Goal: Task Accomplishment & Management: Use online tool/utility

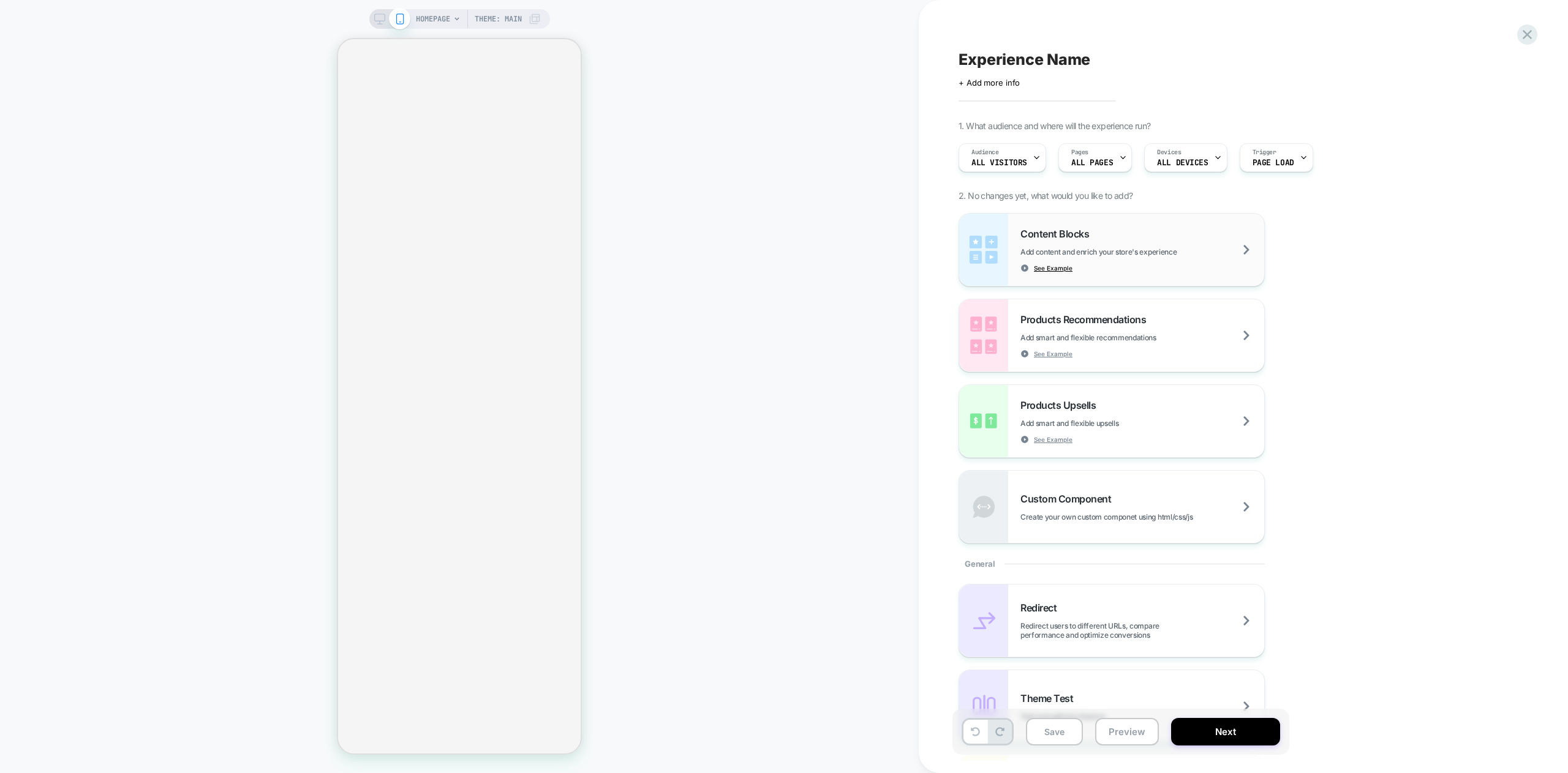
click at [1041, 268] on span "See Example" at bounding box center [1053, 269] width 39 height 9
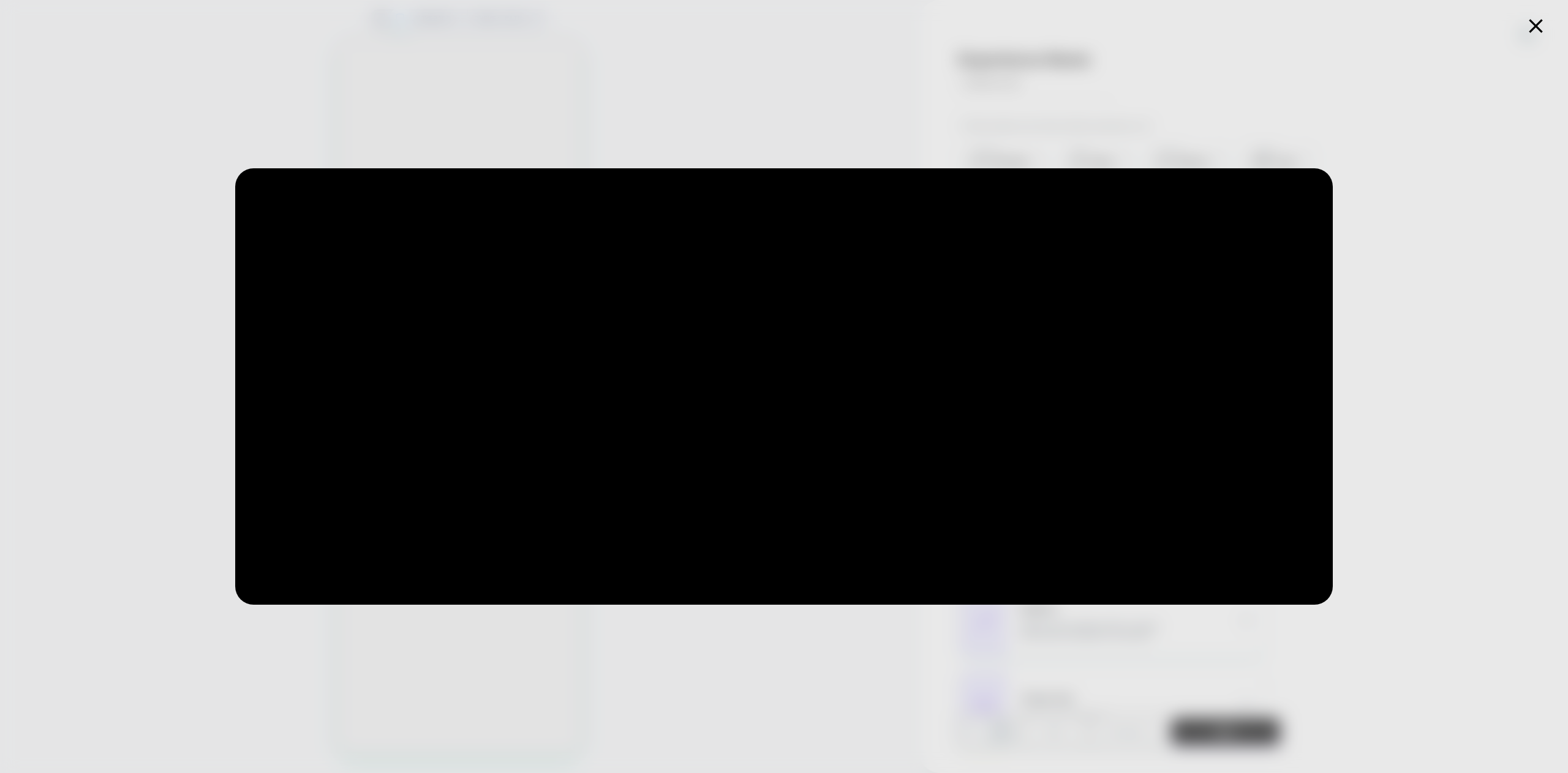
click at [1534, 30] on icon at bounding box center [1536, 26] width 24 height 24
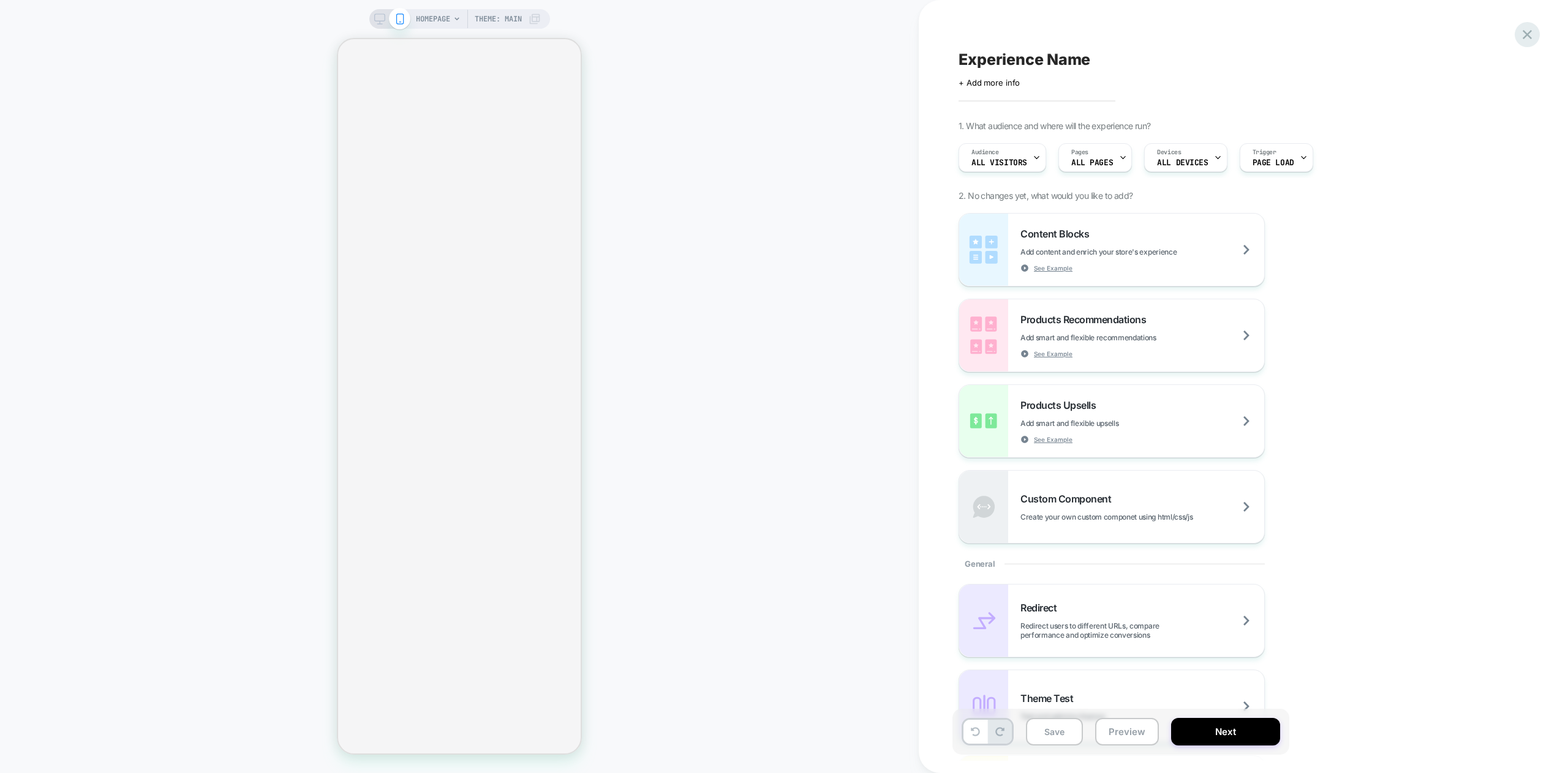
click at [1527, 39] on icon at bounding box center [1527, 34] width 16 height 16
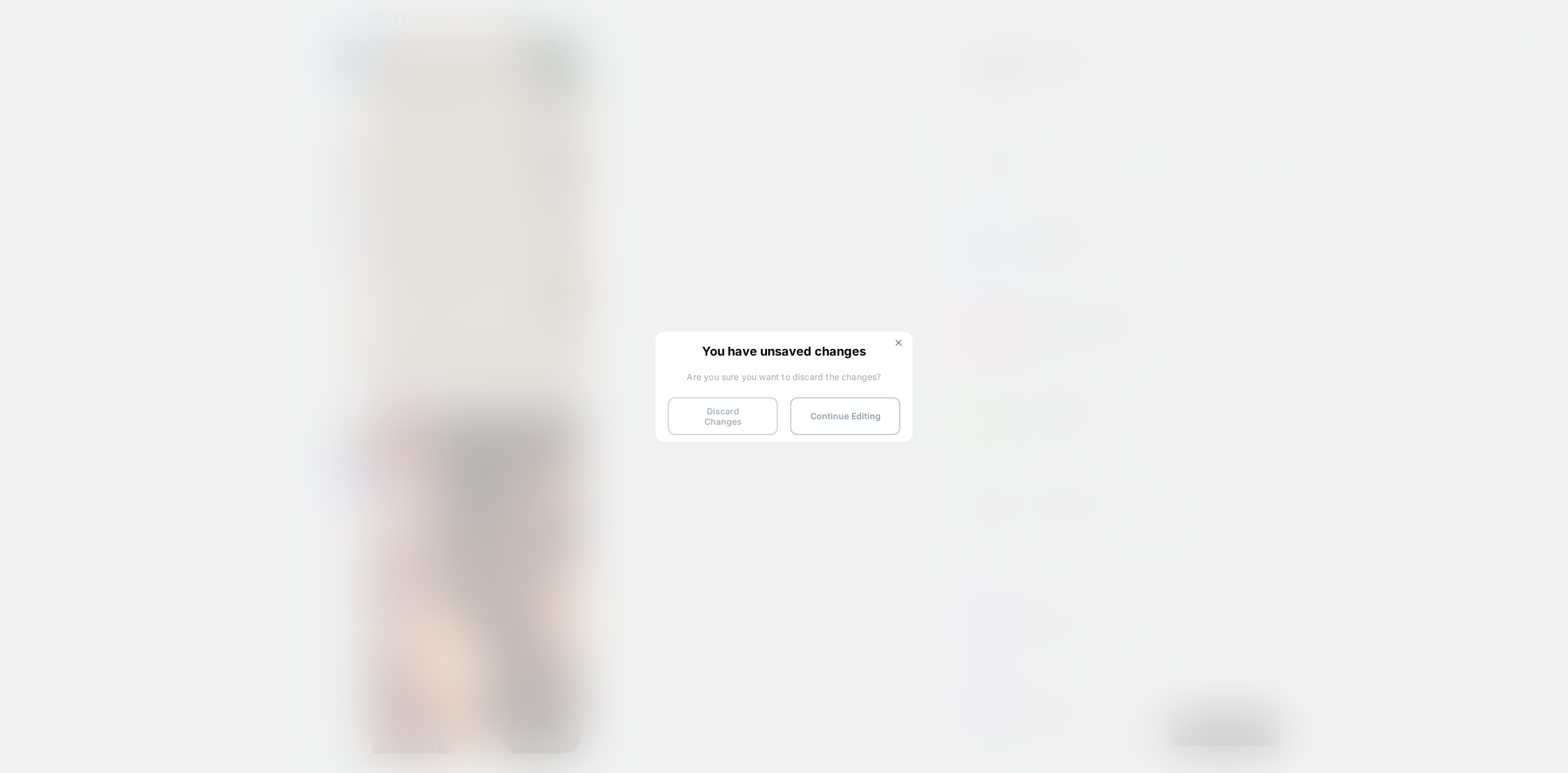
click at [730, 416] on button "Discard Changes" at bounding box center [722, 416] width 111 height 38
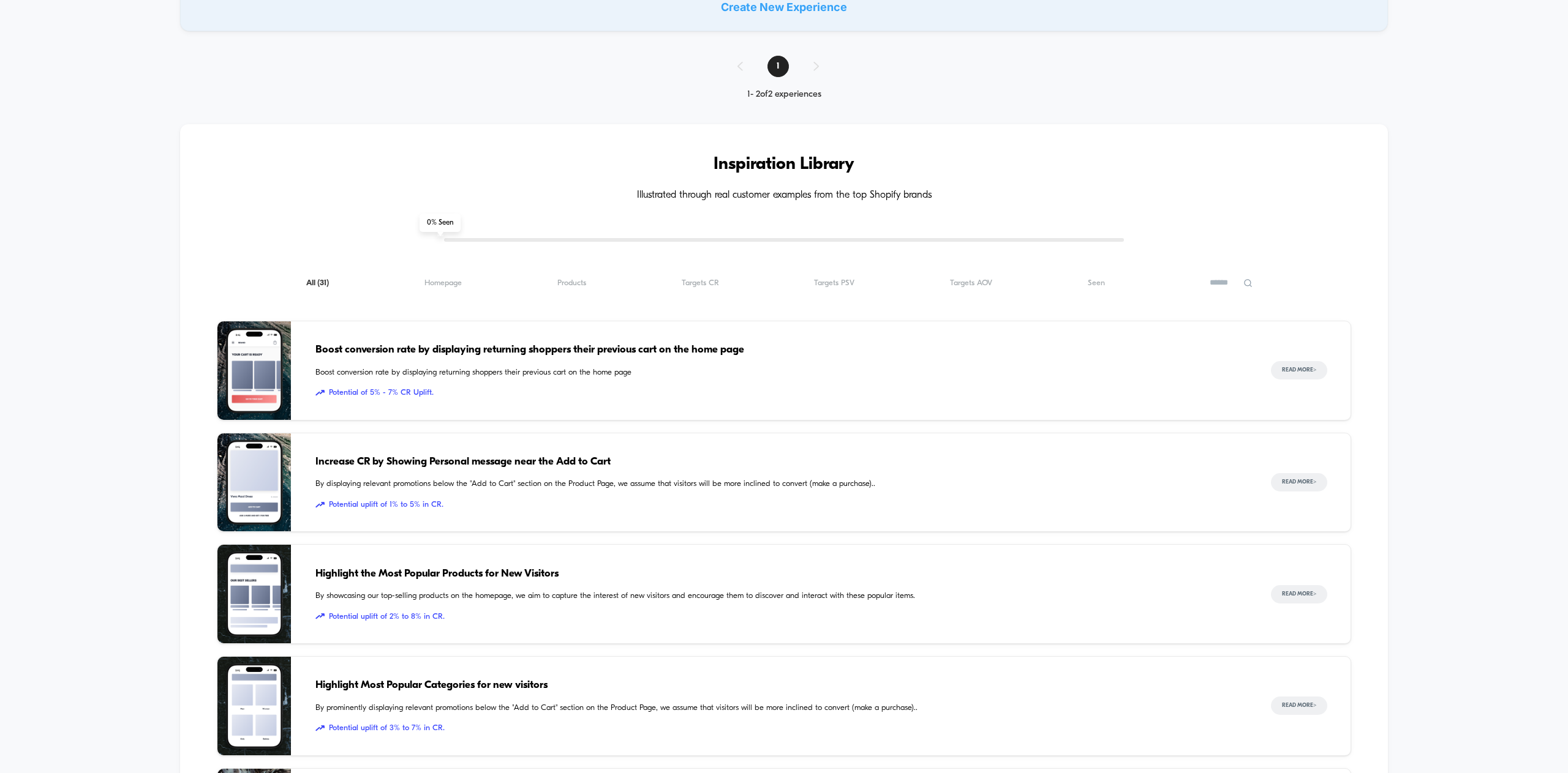
scroll to position [365, 0]
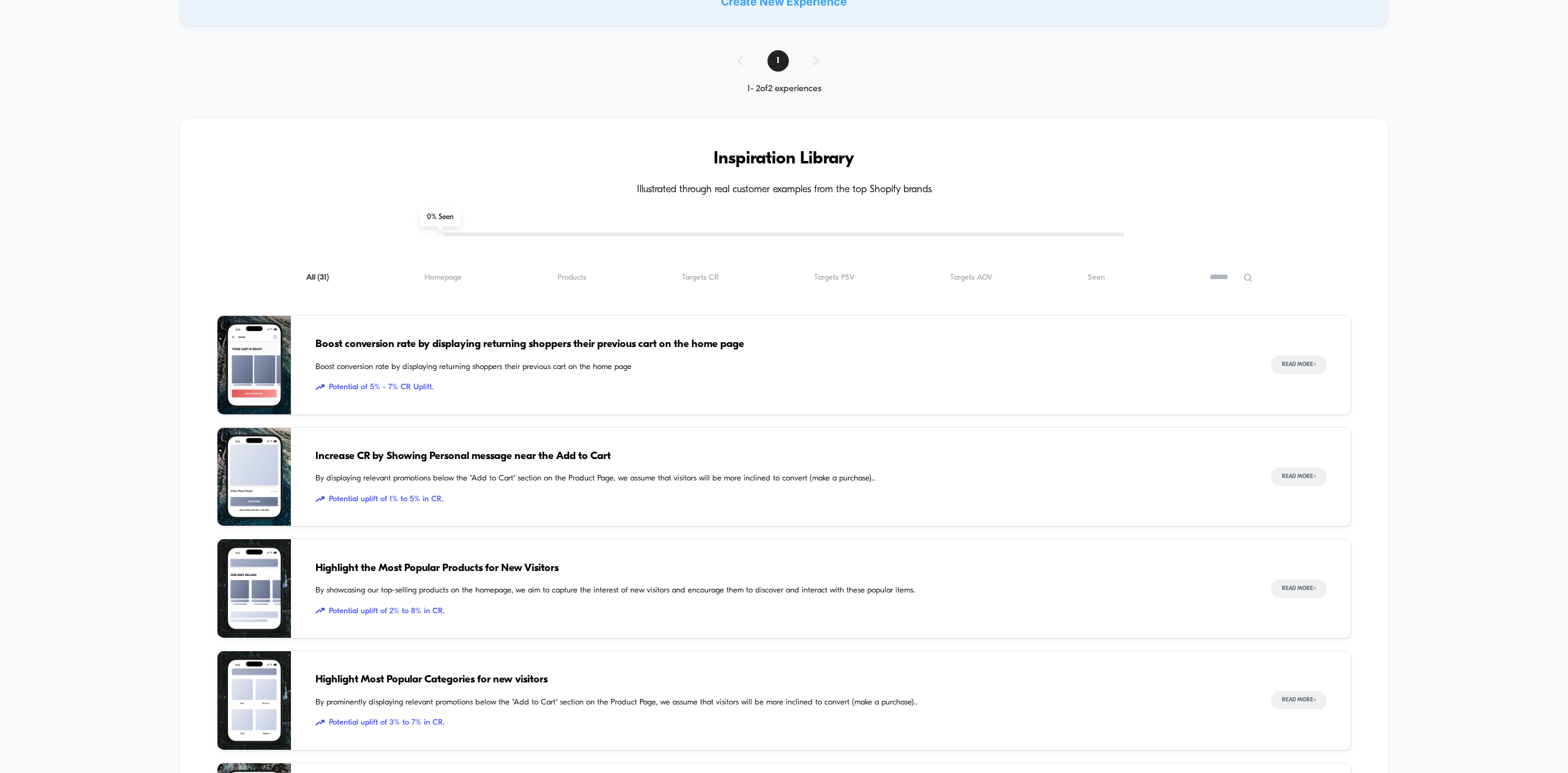
click at [356, 342] on span "Boost conversion rate by displaying returning shoppers their previous cart on t…" at bounding box center [780, 345] width 931 height 16
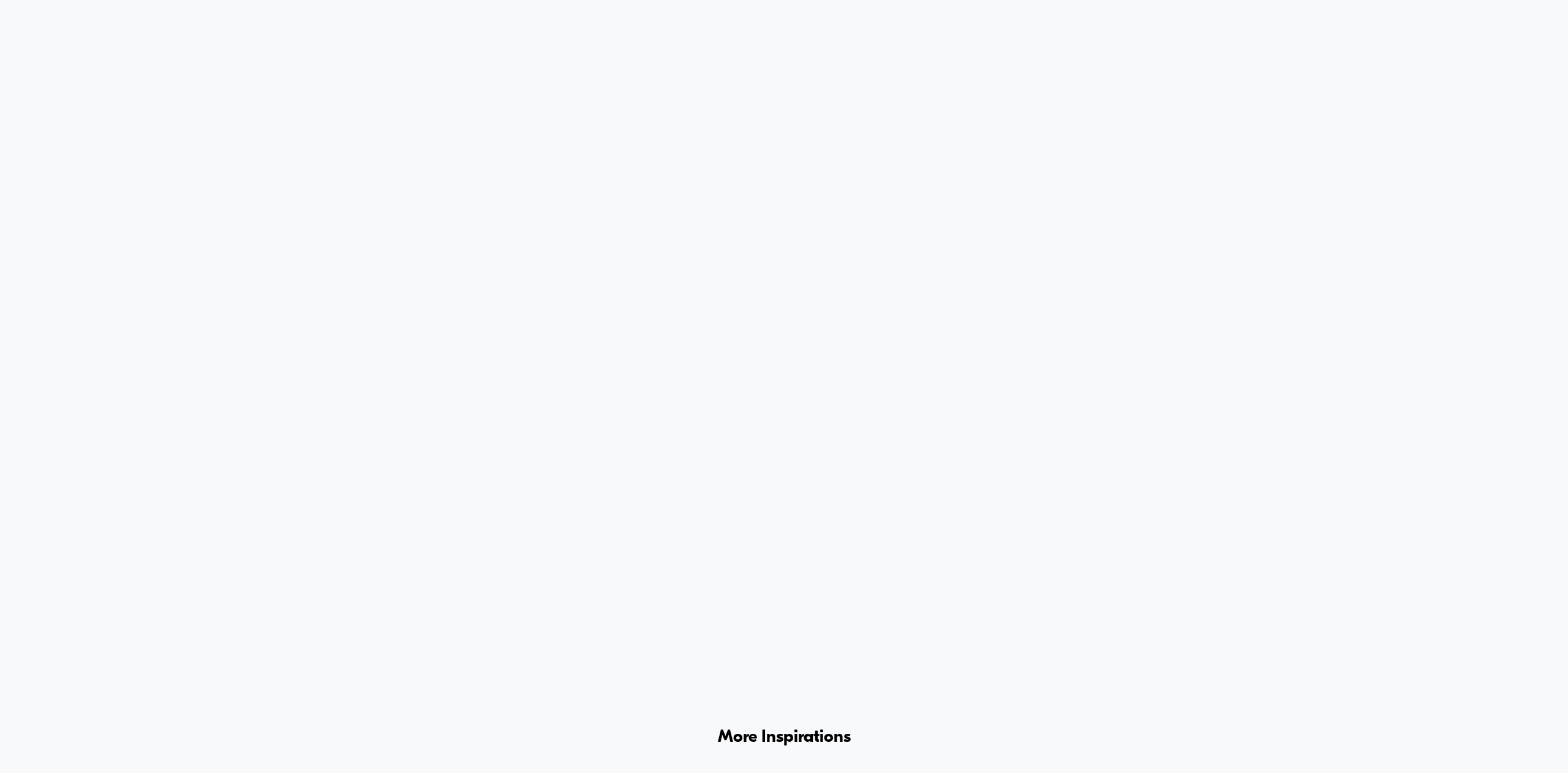
scroll to position [3070, 0]
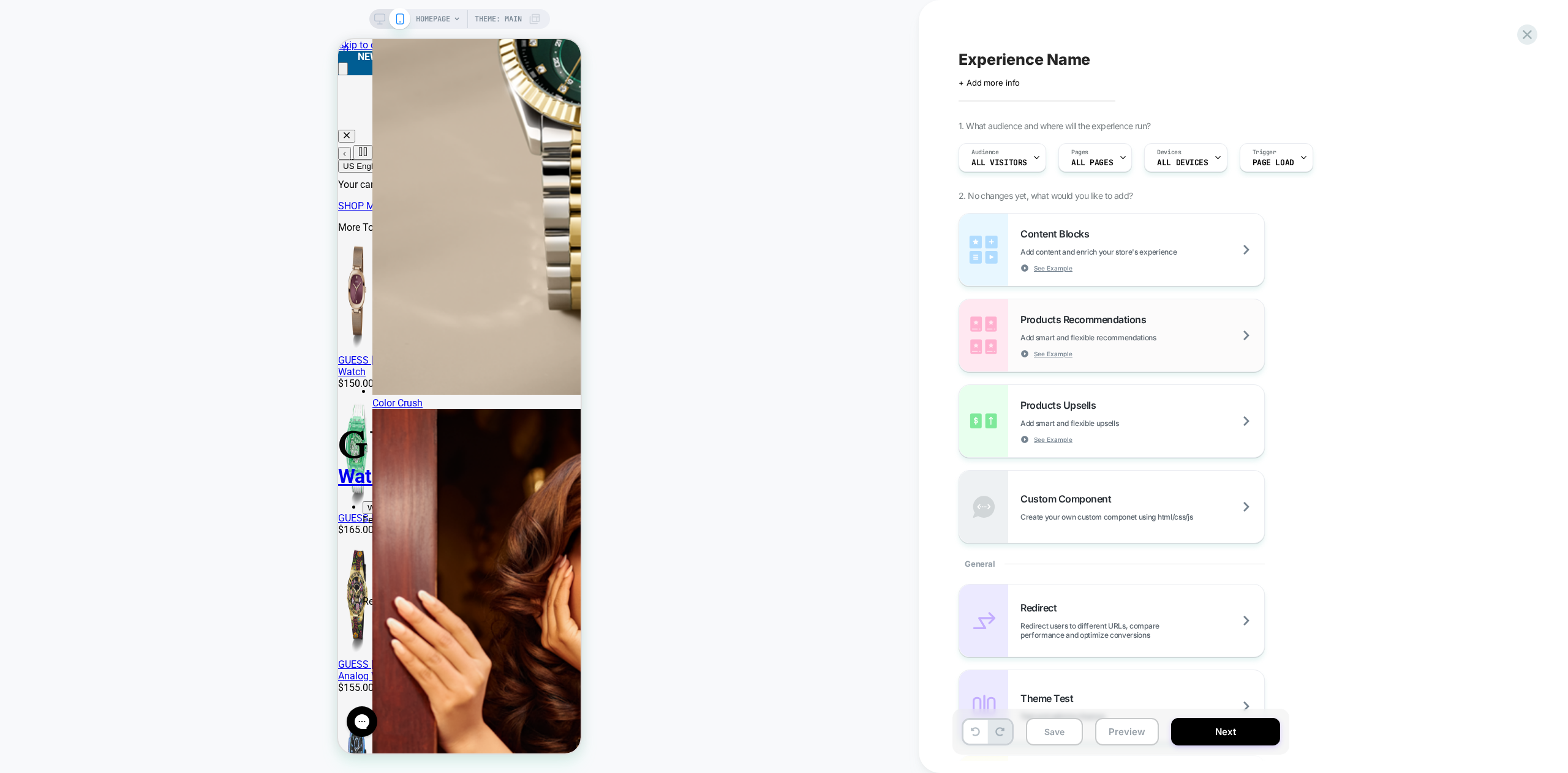
click at [984, 342] on img at bounding box center [984, 335] width 49 height 72
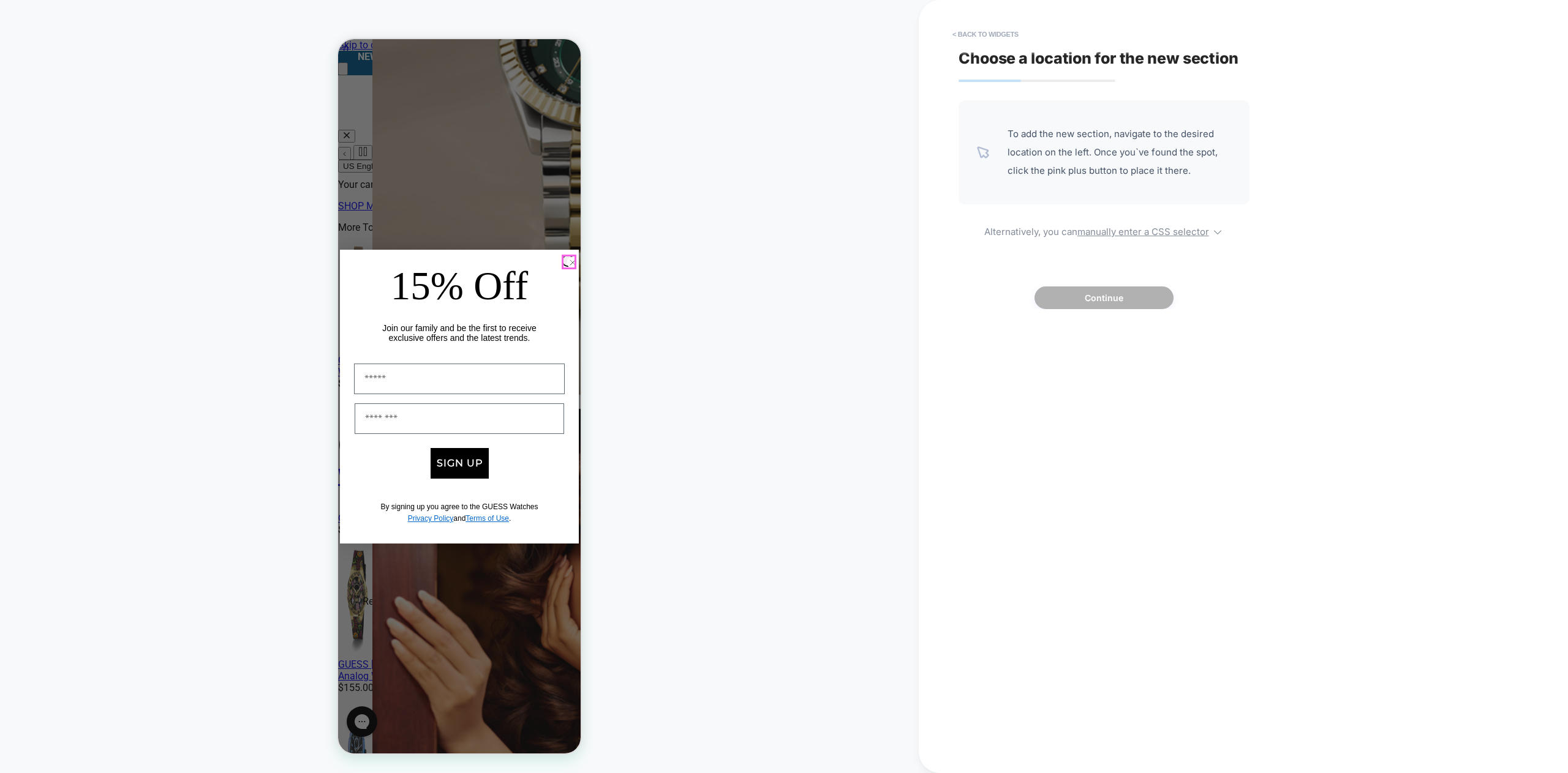
click at [570, 260] on icon "Close dialog" at bounding box center [572, 262] width 4 height 4
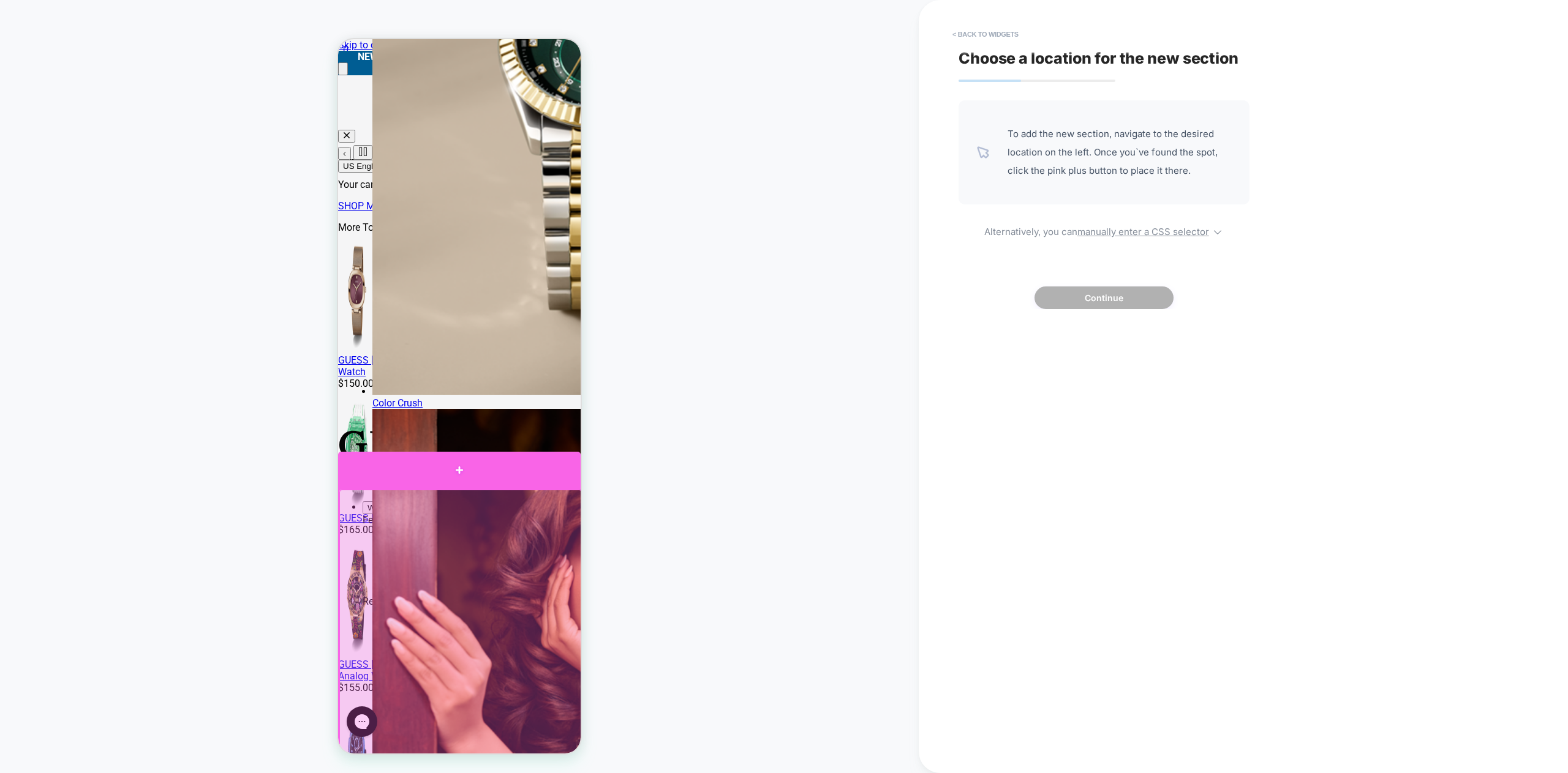
click at [467, 475] on div at bounding box center [459, 470] width 243 height 37
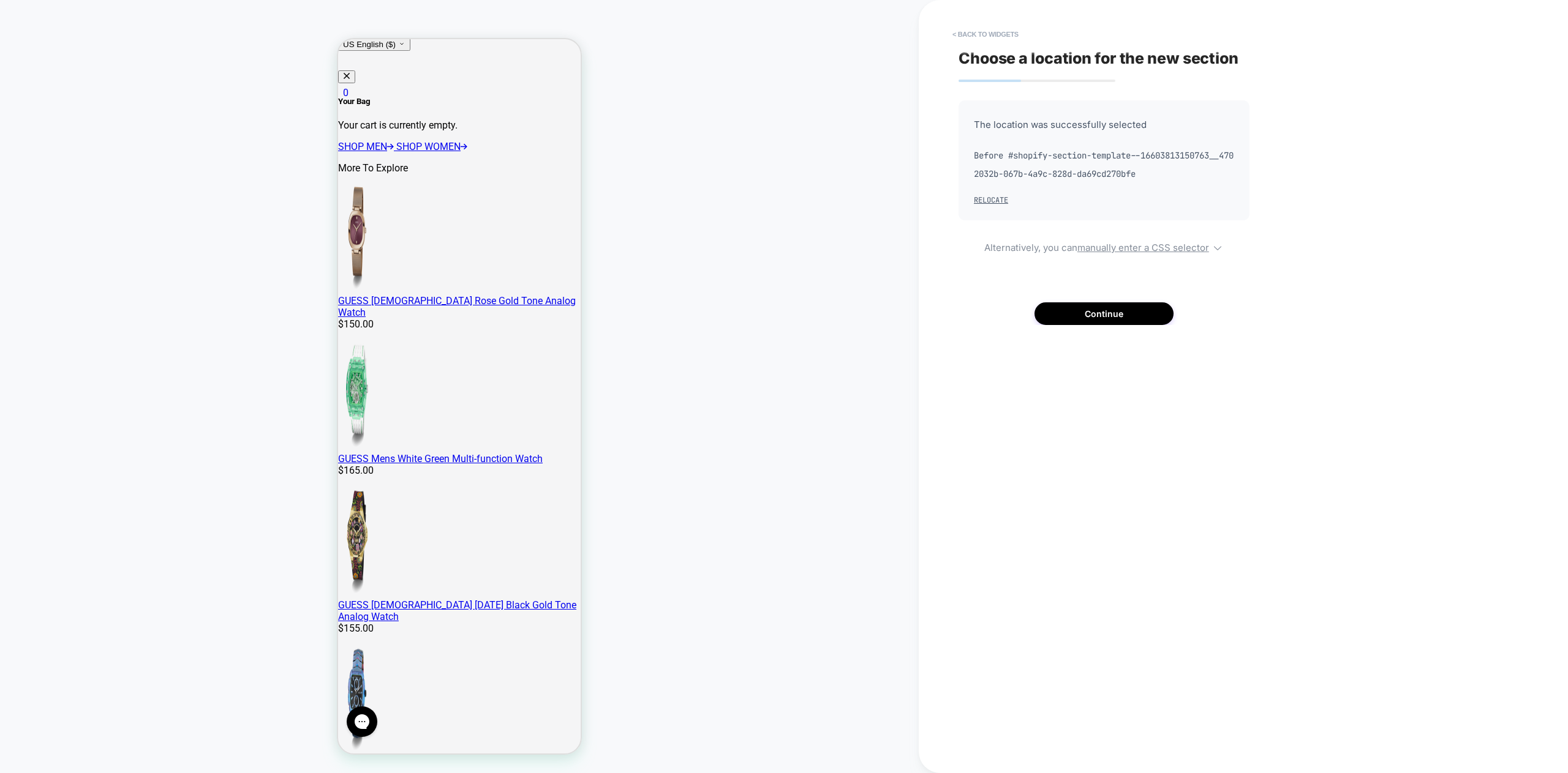
scroll to position [109, 0]
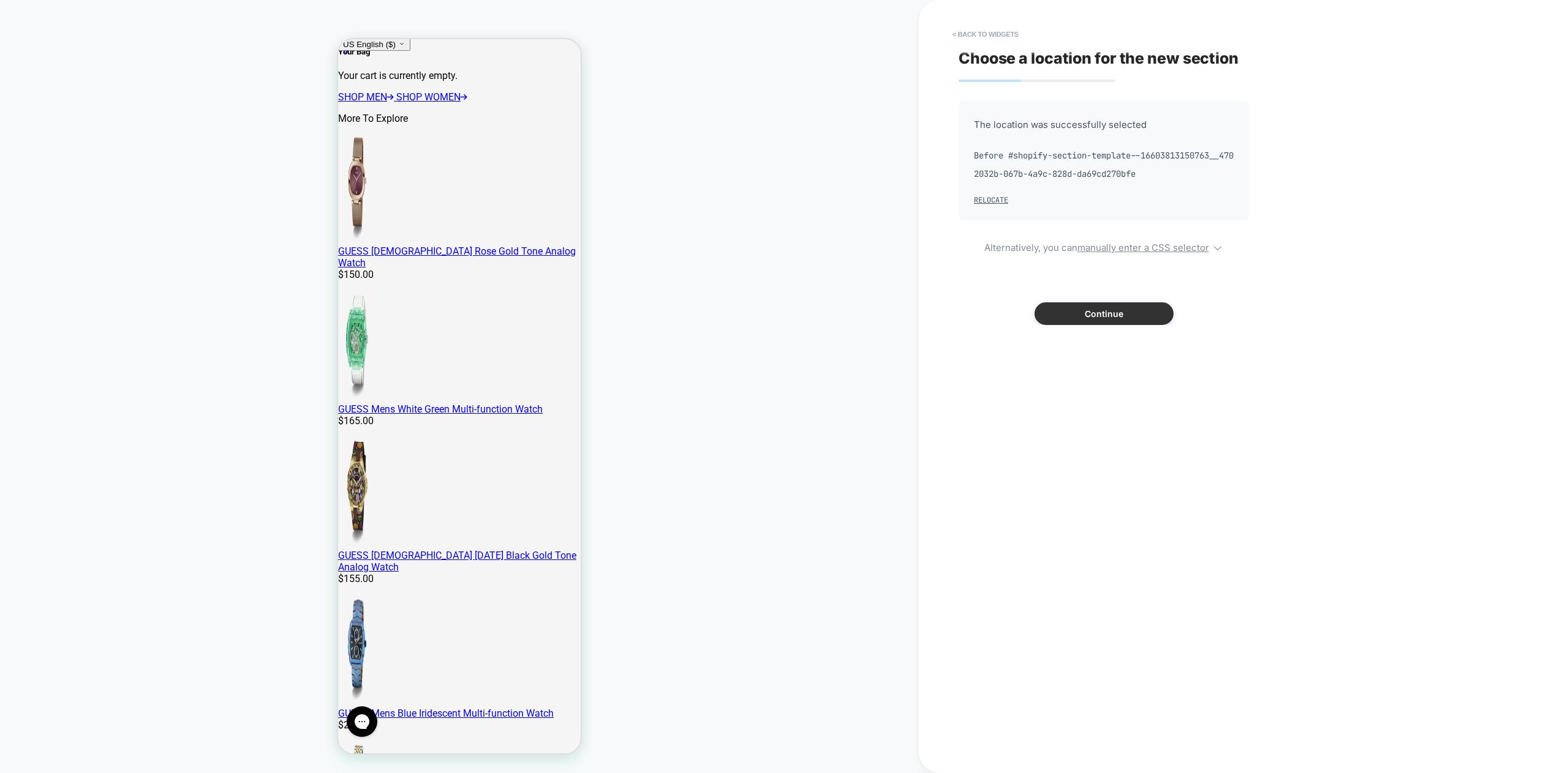
click at [1103, 315] on button "Continue" at bounding box center [1103, 313] width 139 height 22
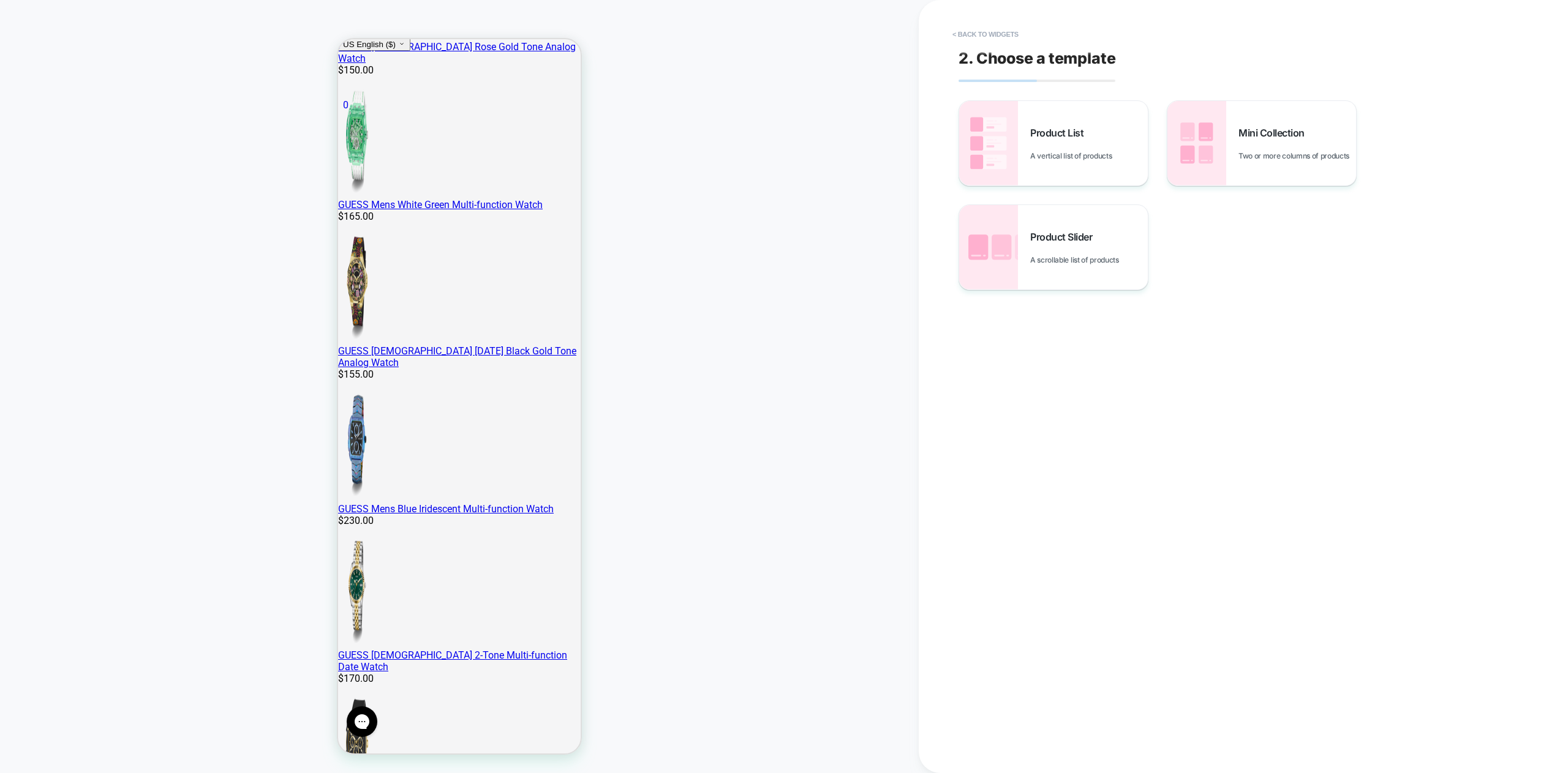
scroll to position [369, 0]
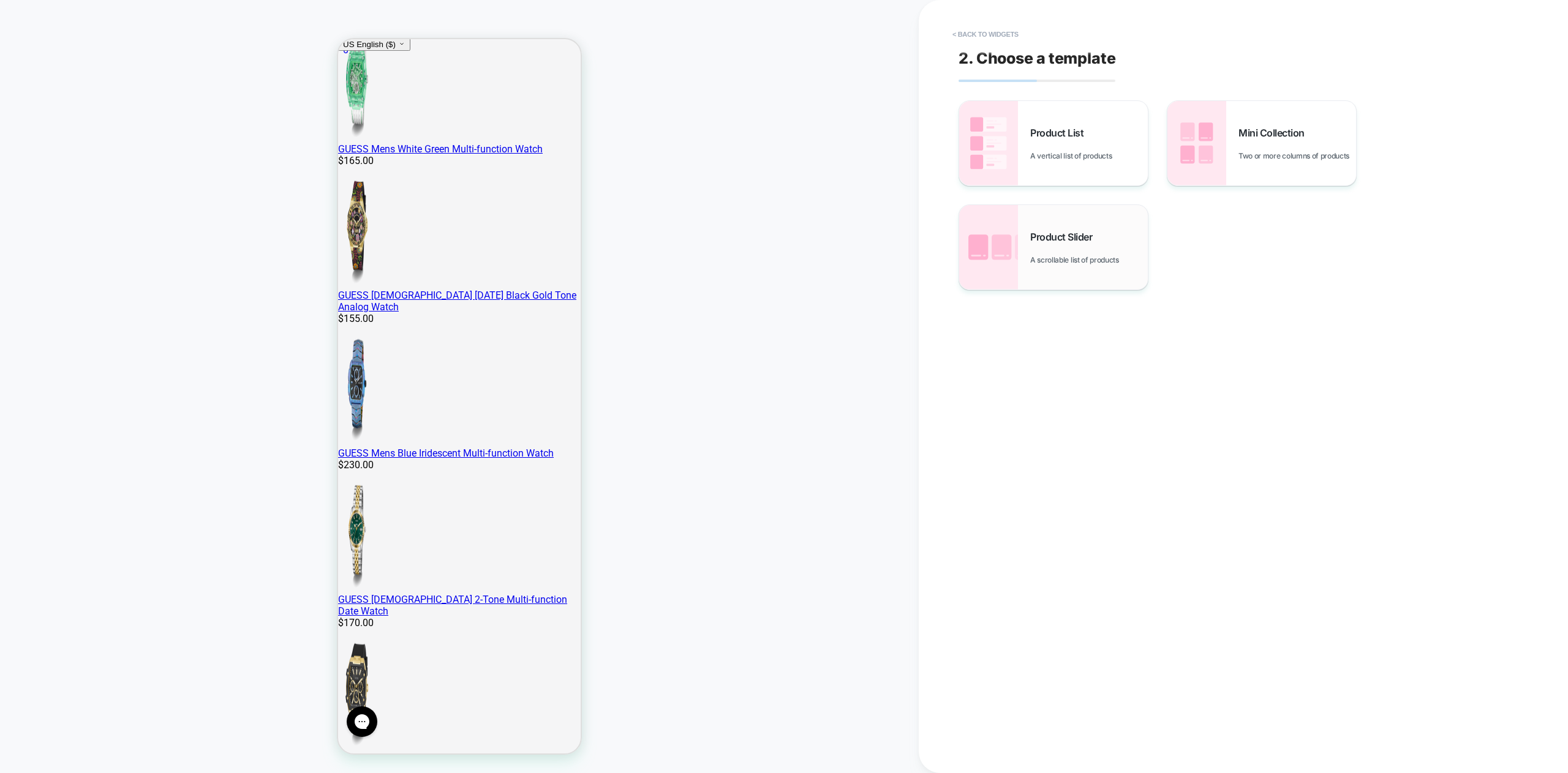
click at [1049, 270] on div "Product Slider A scrollable list of products" at bounding box center [1054, 247] width 189 height 84
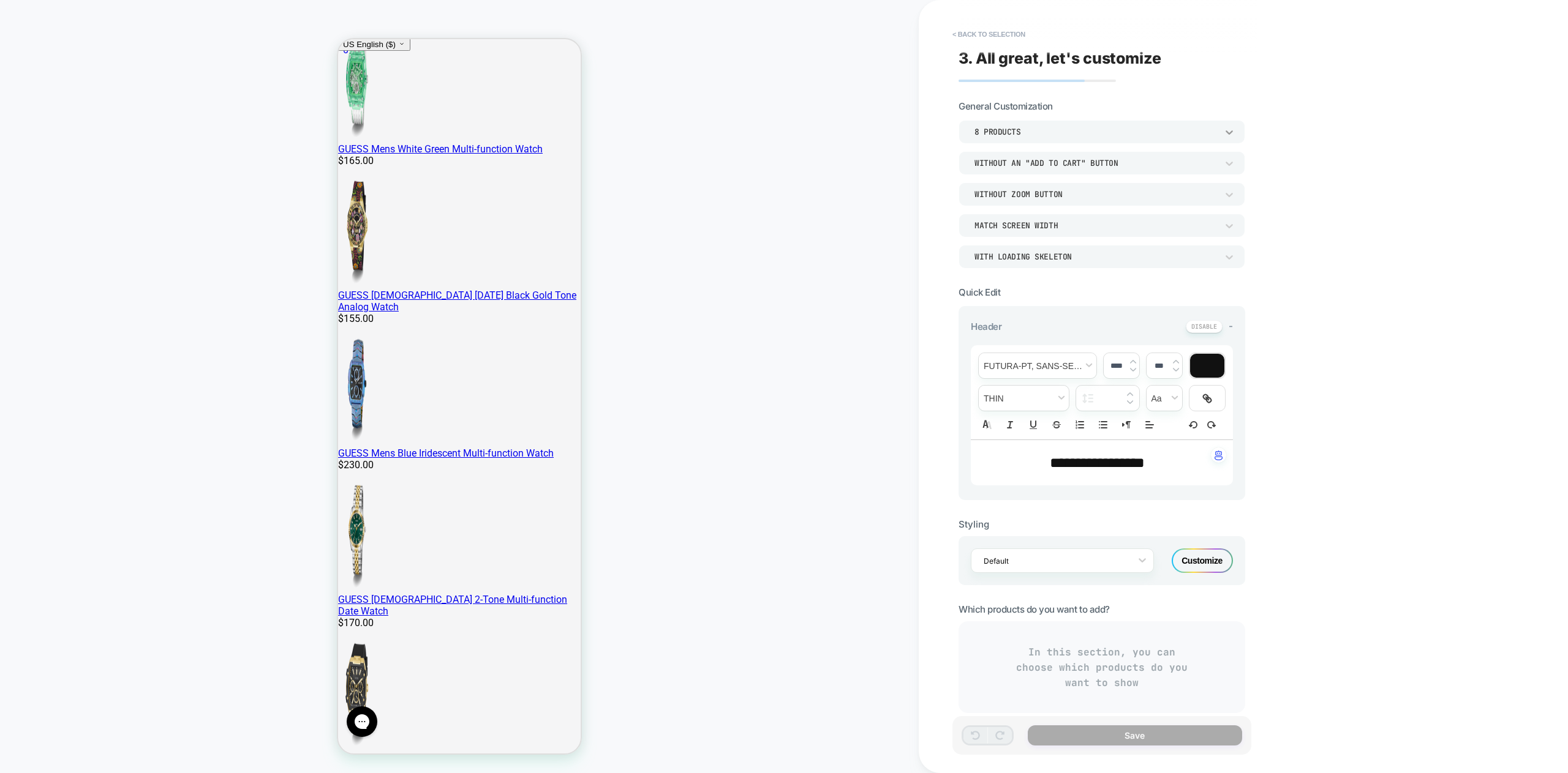
click at [1228, 129] on icon at bounding box center [1229, 132] width 13 height 13
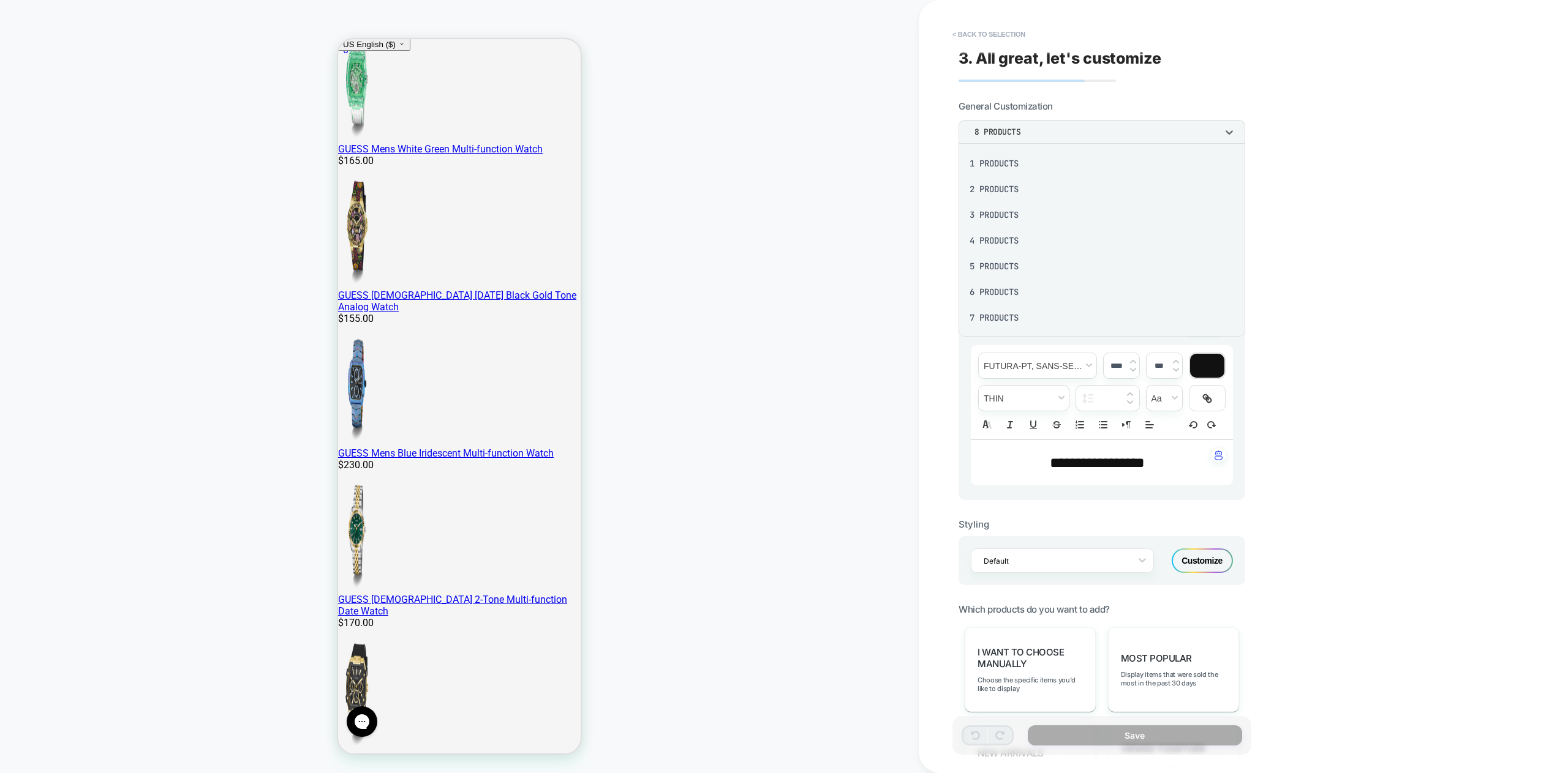
click at [981, 292] on div "6 Products" at bounding box center [1101, 292] width 277 height 26
click at [1228, 165] on icon at bounding box center [1229, 164] width 7 height 4
click at [1029, 271] on div "With add to cart below prices" at bounding box center [1101, 271] width 277 height 26
click at [998, 192] on div "Without Zoom Button" at bounding box center [1096, 194] width 243 height 11
click at [1012, 277] on div "With Zoom Button - Top Right" at bounding box center [1101, 277] width 277 height 26
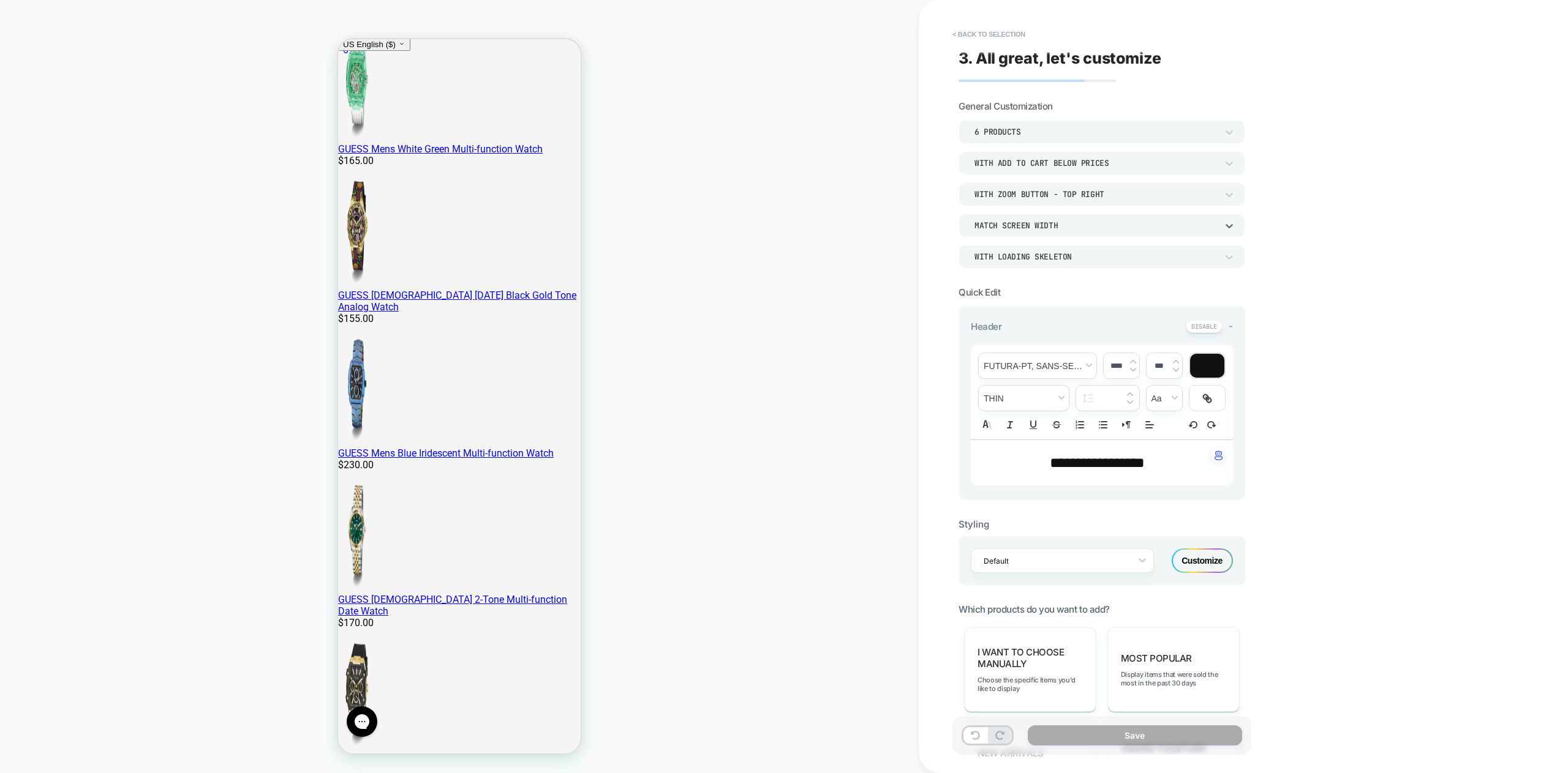
click at [1010, 223] on div "Match Screen Width" at bounding box center [1096, 226] width 243 height 11
click at [1010, 223] on div at bounding box center [784, 386] width 1568 height 773
click at [1009, 256] on div "WITH LOADING SKELETON" at bounding box center [1096, 257] width 243 height 11
click at [875, 316] on div at bounding box center [784, 386] width 1568 height 773
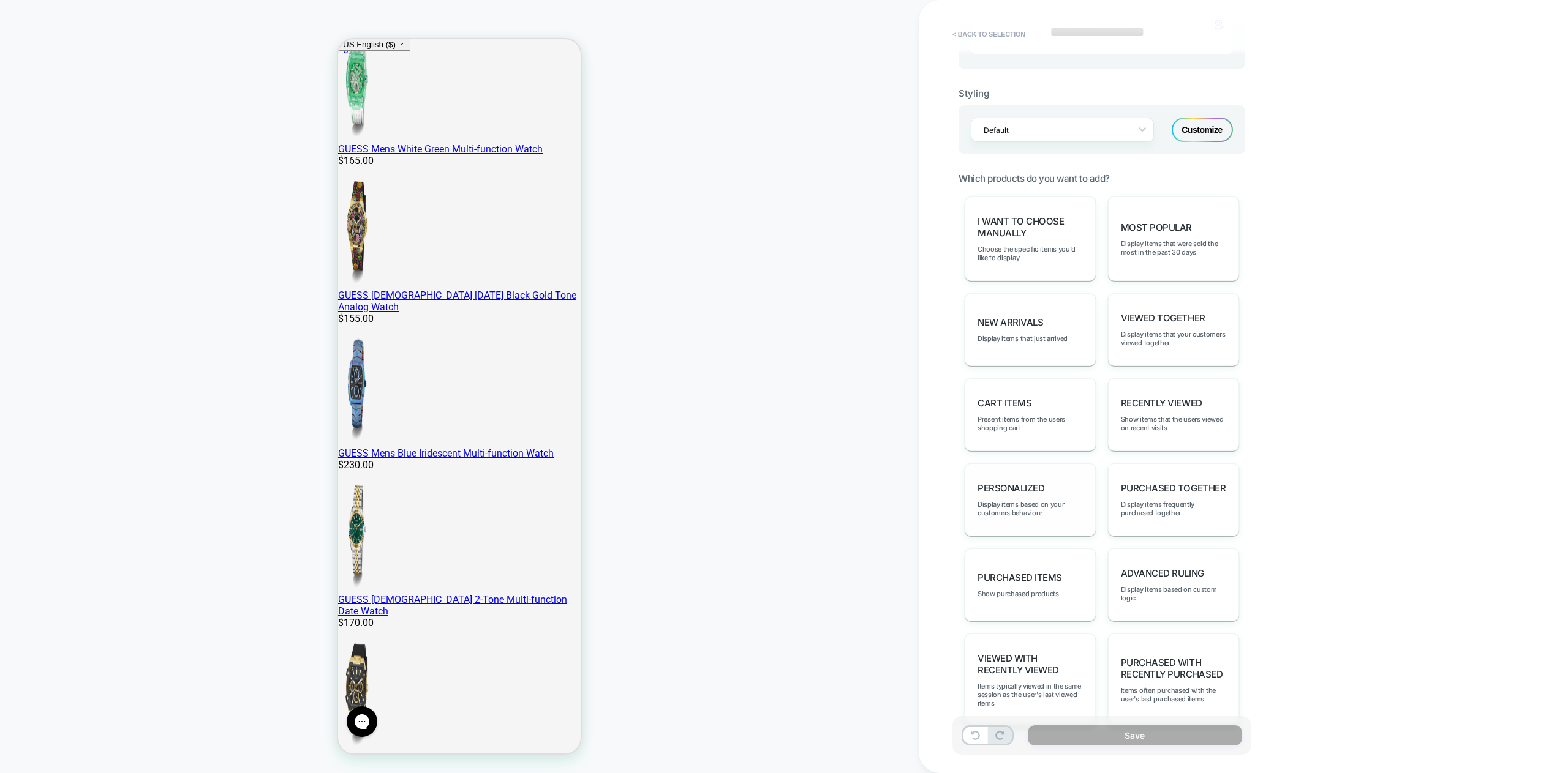
scroll to position [464, 0]
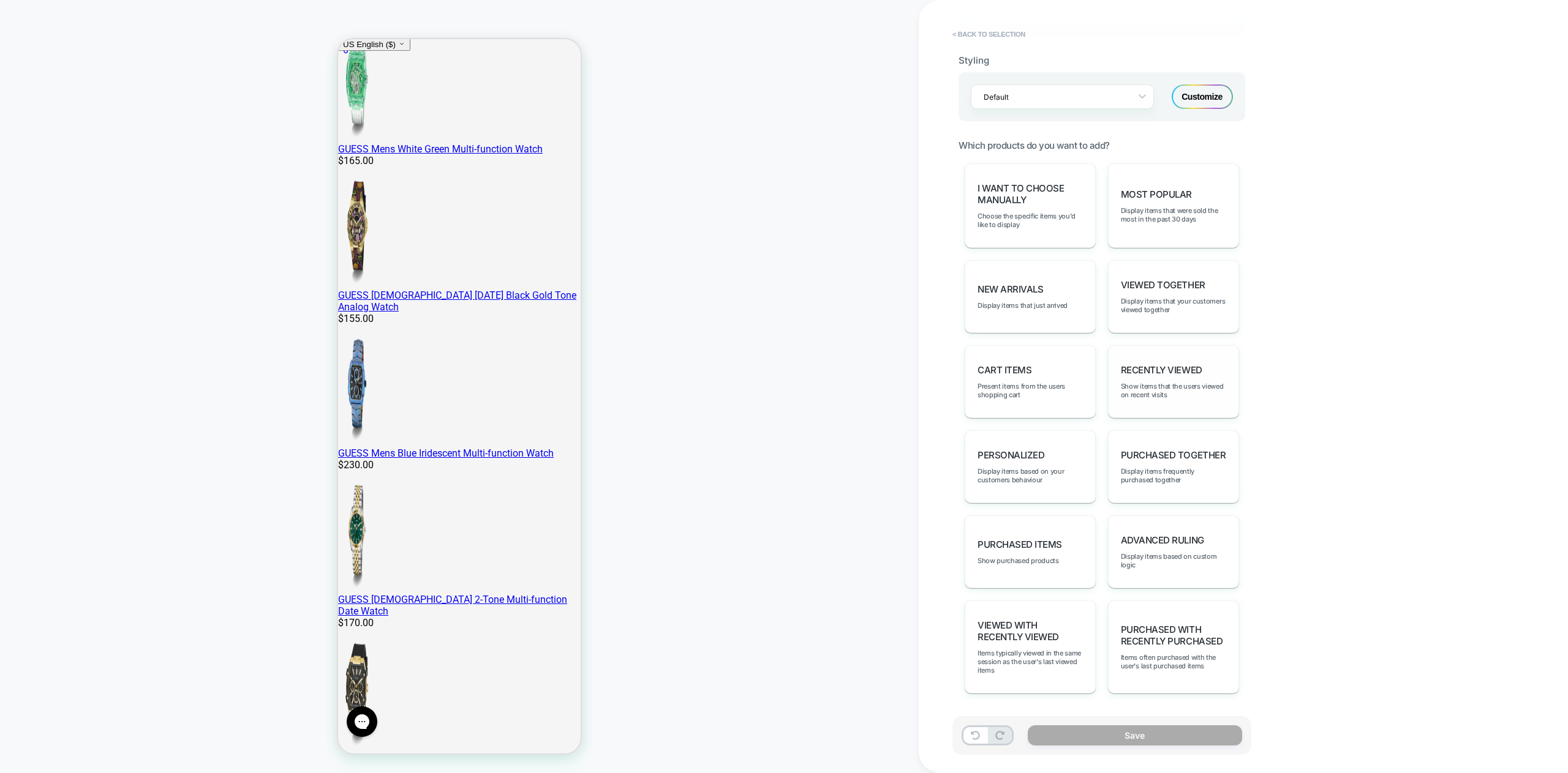
click at [1159, 364] on span "Recently Viewed" at bounding box center [1162, 369] width 82 height 12
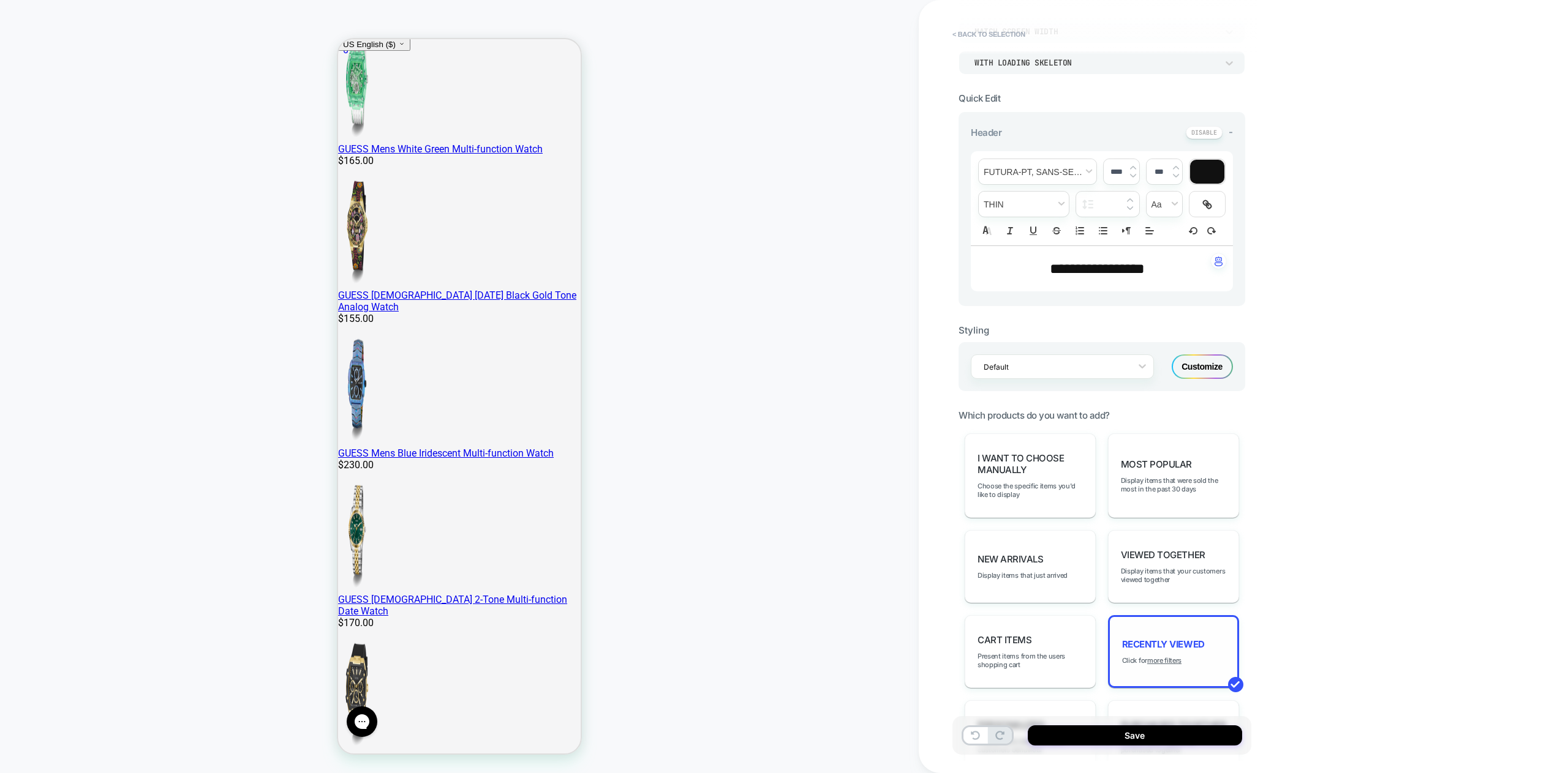
scroll to position [179, 0]
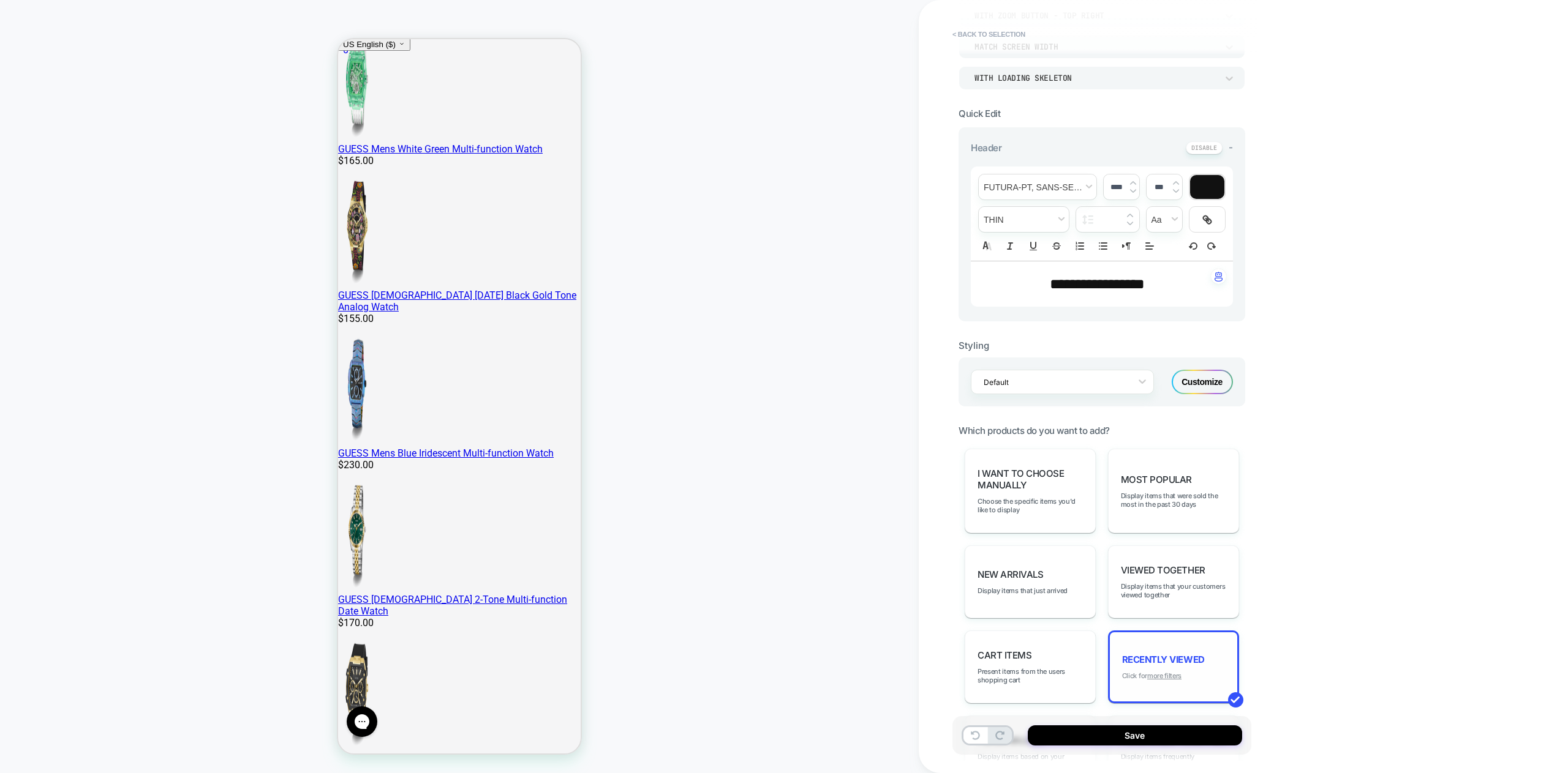
click at [1157, 677] on u "more filters" at bounding box center [1164, 676] width 34 height 9
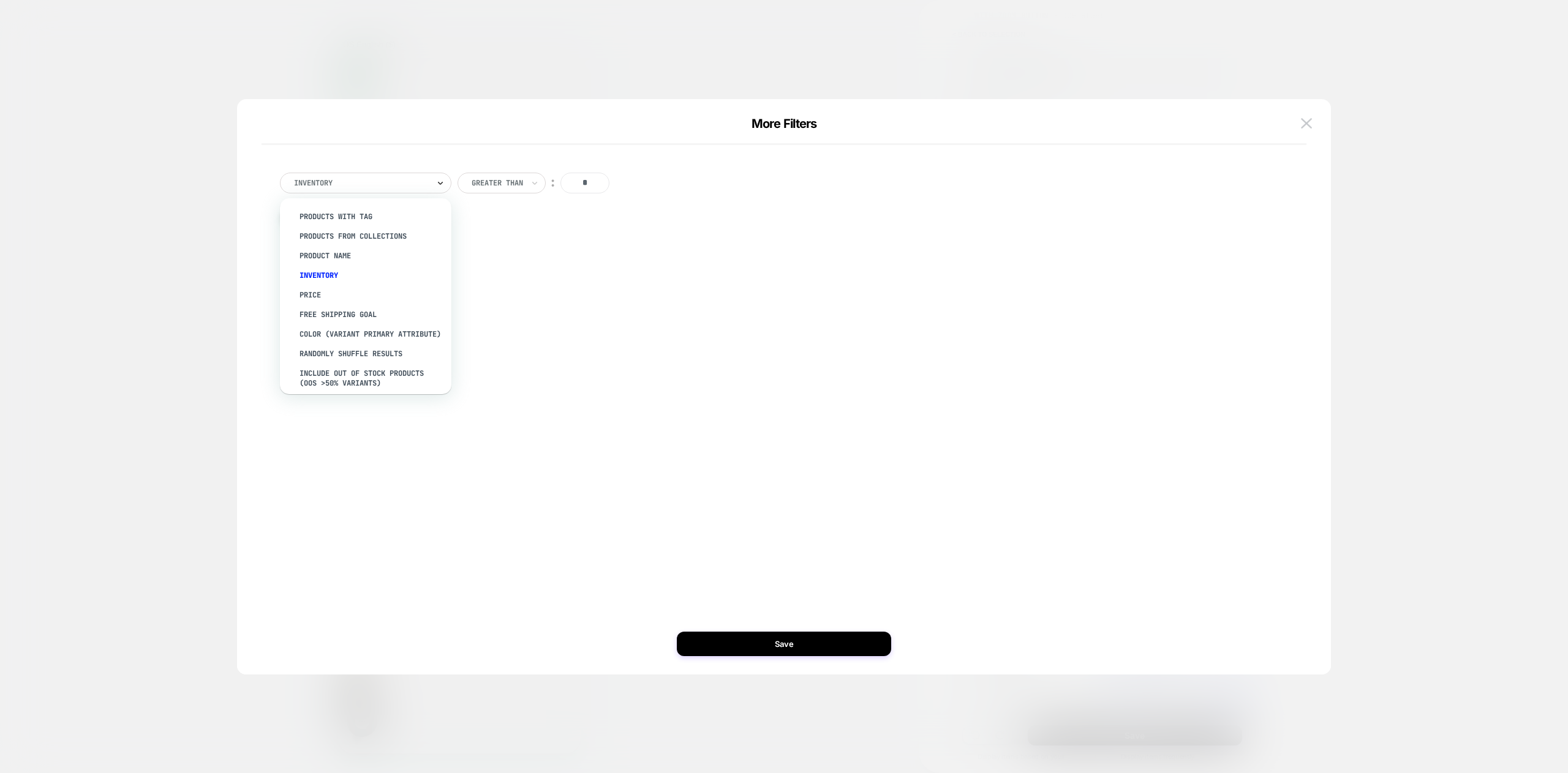
click at [436, 182] on icon at bounding box center [441, 183] width 9 height 13
click at [416, 378] on div "Include Cart Items" at bounding box center [371, 376] width 159 height 20
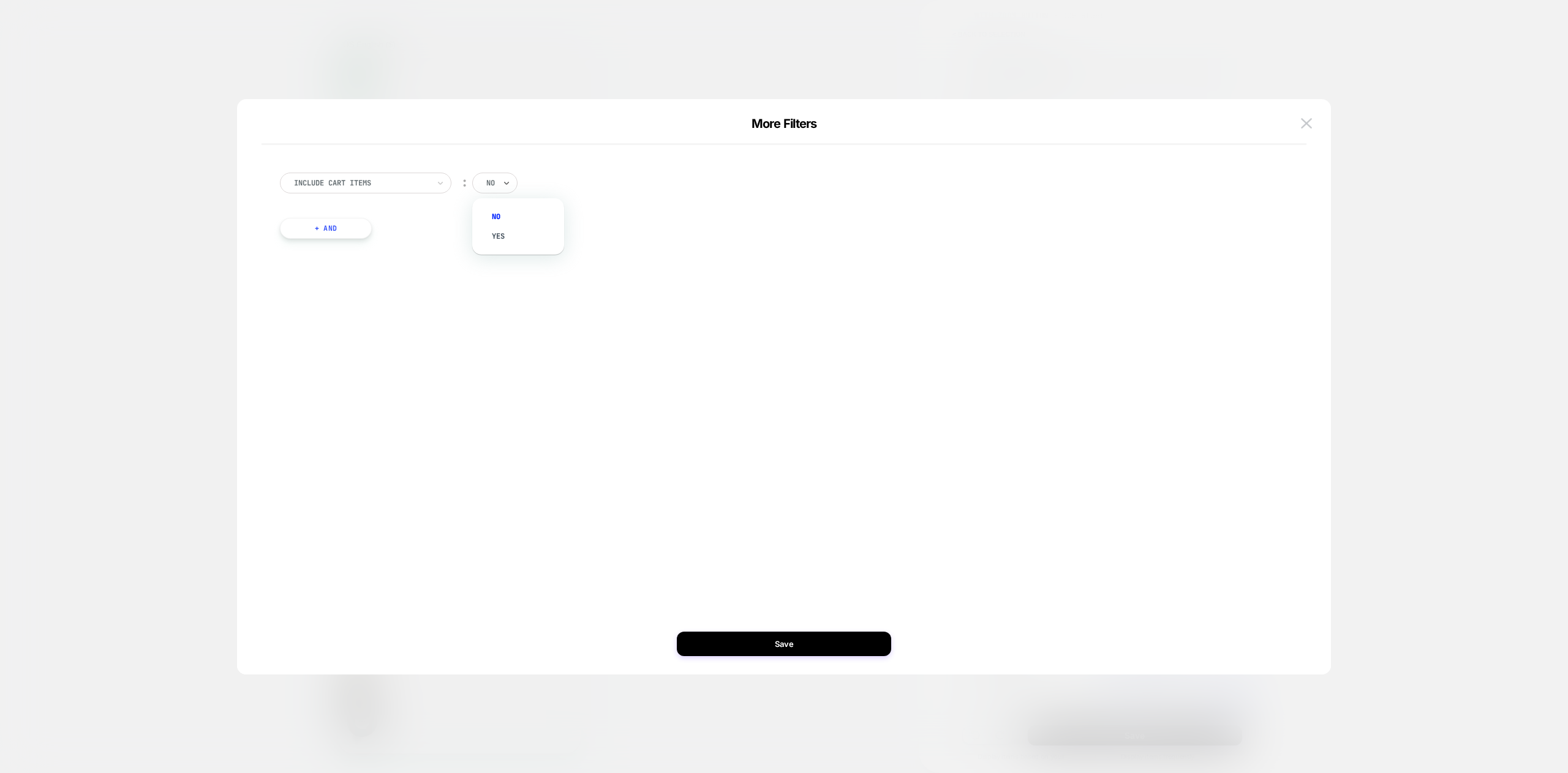
click at [498, 184] on div "no" at bounding box center [494, 182] width 45 height 21
click at [501, 228] on div "yes" at bounding box center [524, 236] width 80 height 20
click at [788, 652] on button "Save" at bounding box center [784, 644] width 214 height 24
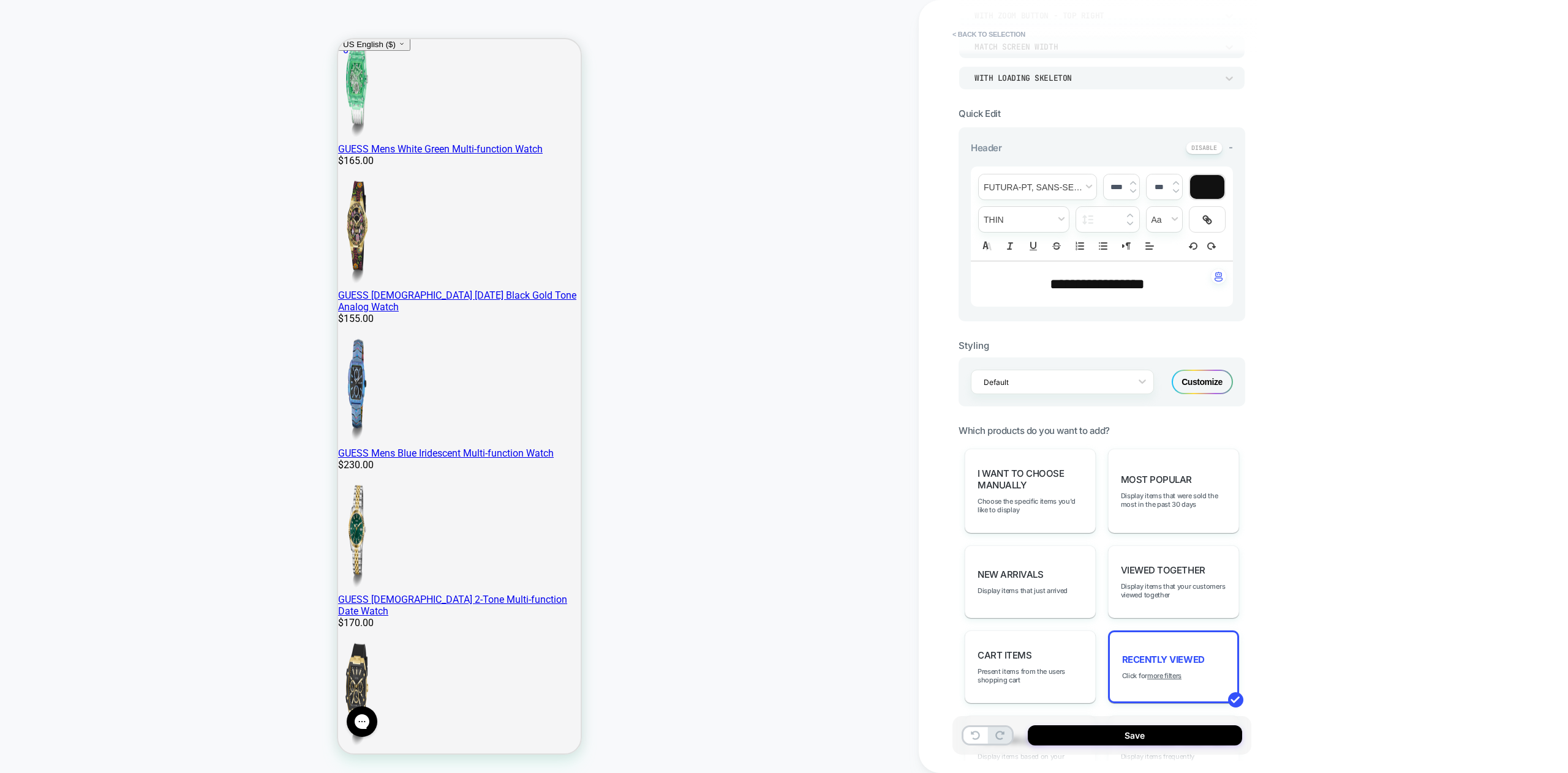
click at [1090, 281] on span "**********" at bounding box center [1097, 284] width 95 height 14
type input "****"
click at [1090, 281] on span "**********" at bounding box center [1097, 284] width 95 height 14
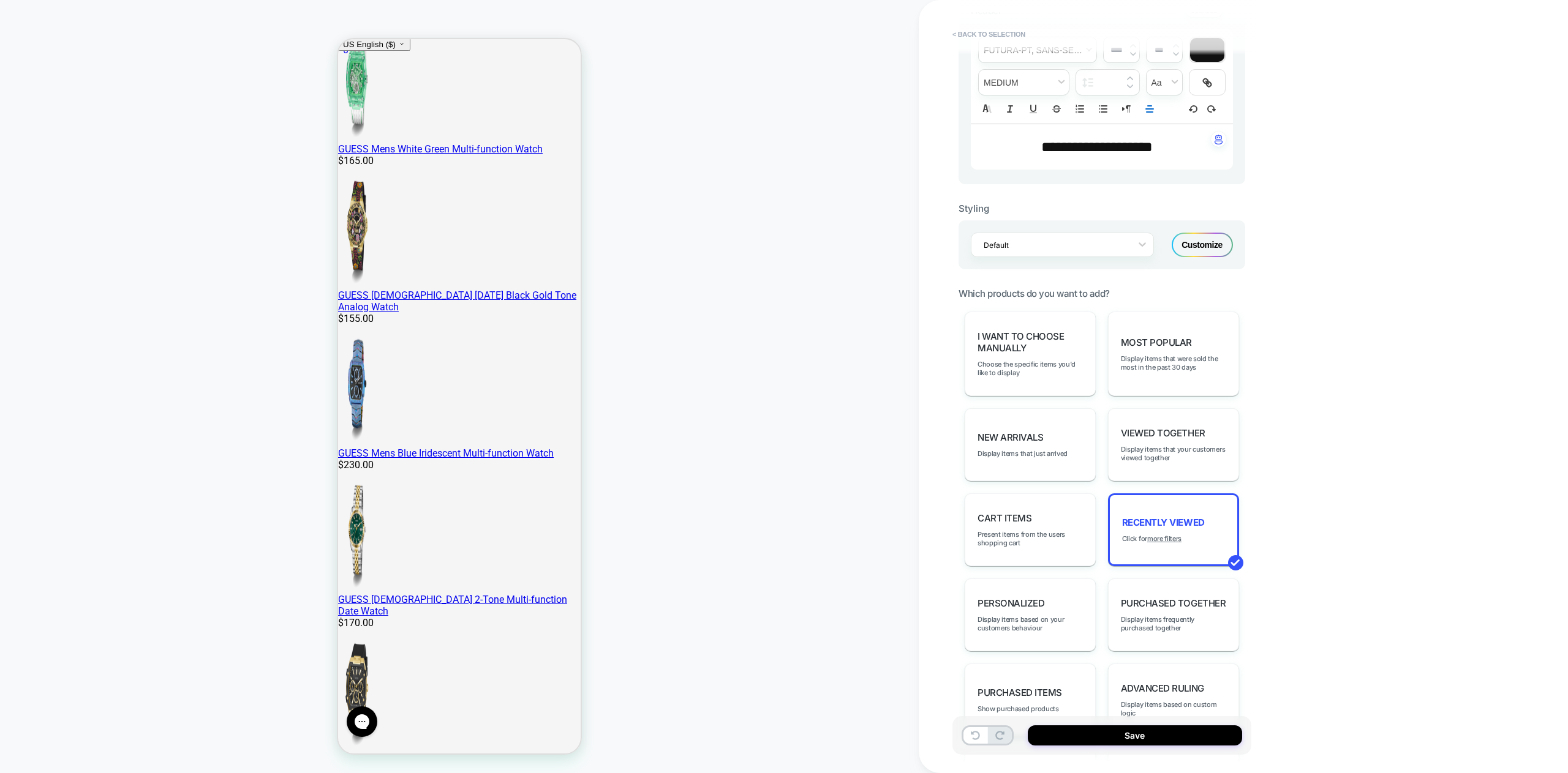
scroll to position [318, 0]
click at [1172, 535] on u "more filters" at bounding box center [1164, 538] width 34 height 9
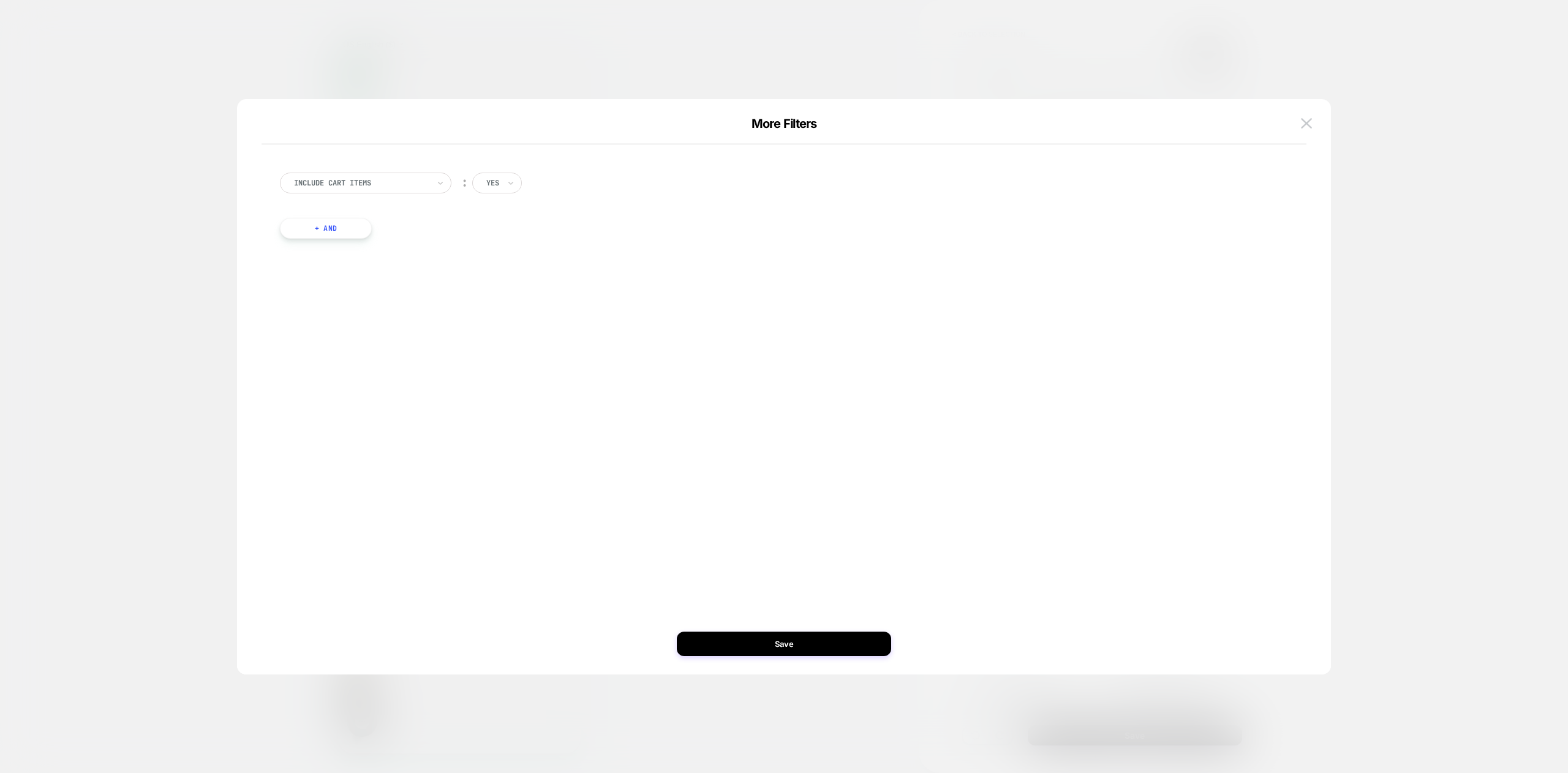
click at [316, 229] on button "+ And" at bounding box center [325, 227] width 92 height 21
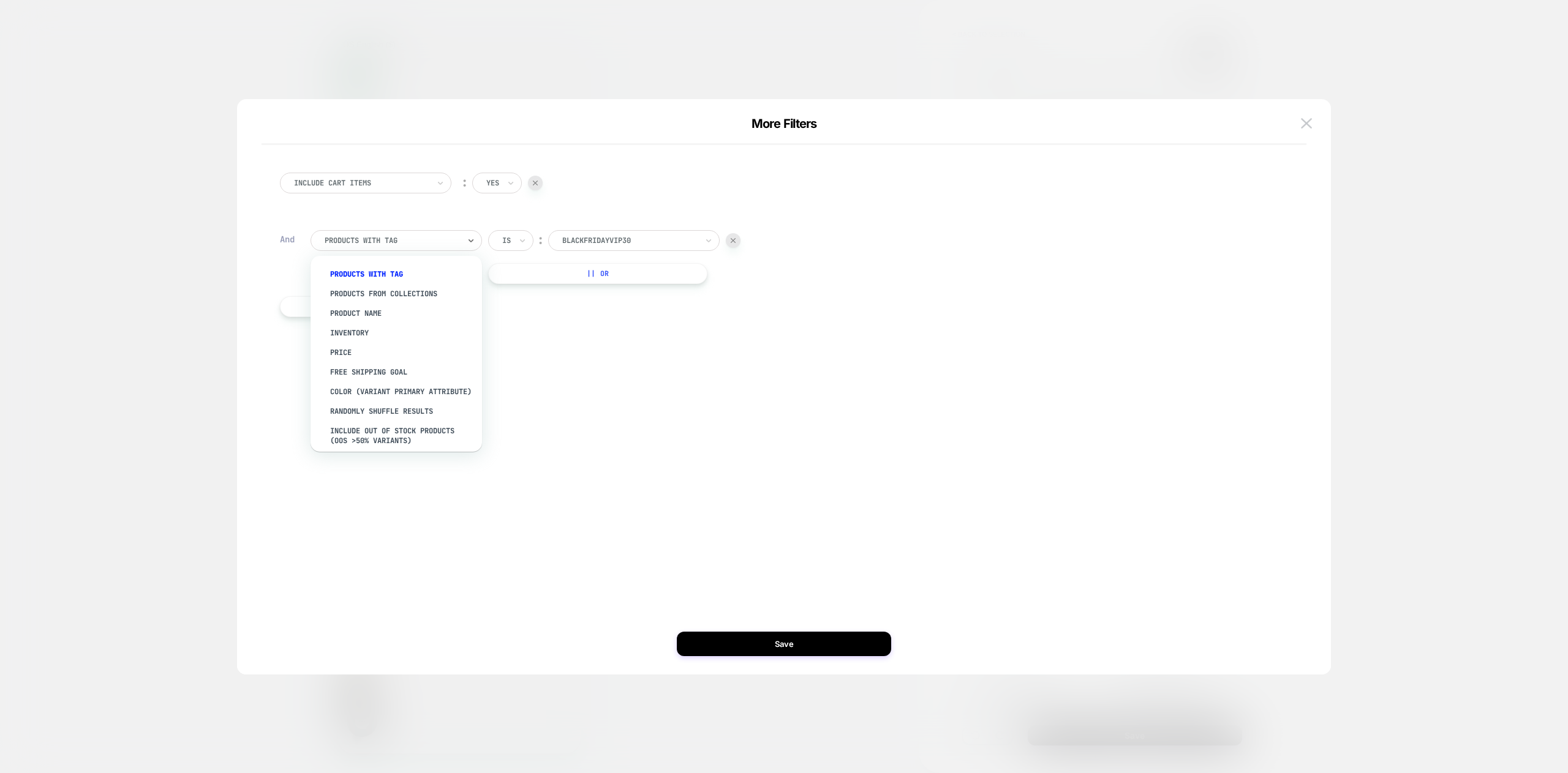
click at [465, 237] on div "products with tag" at bounding box center [396, 240] width 172 height 21
click at [1020, 464] on div "Include Cart Items ︰ yes And option Randomly Shuffle Results focused, 8 of 11. …" at bounding box center [778, 387] width 1057 height 527
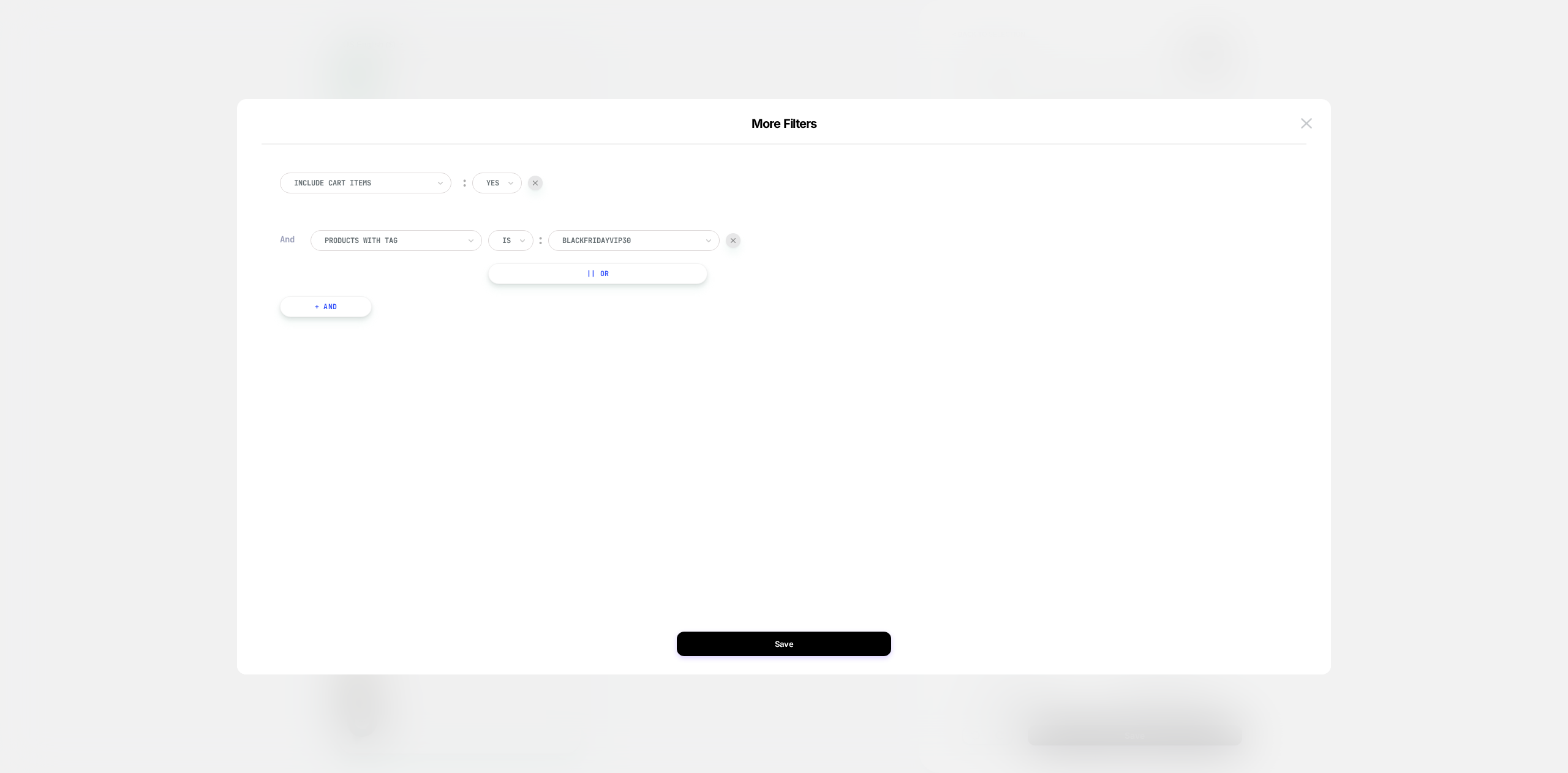
click at [731, 238] on img at bounding box center [733, 240] width 4 height 4
click at [800, 644] on button "Save" at bounding box center [784, 644] width 214 height 24
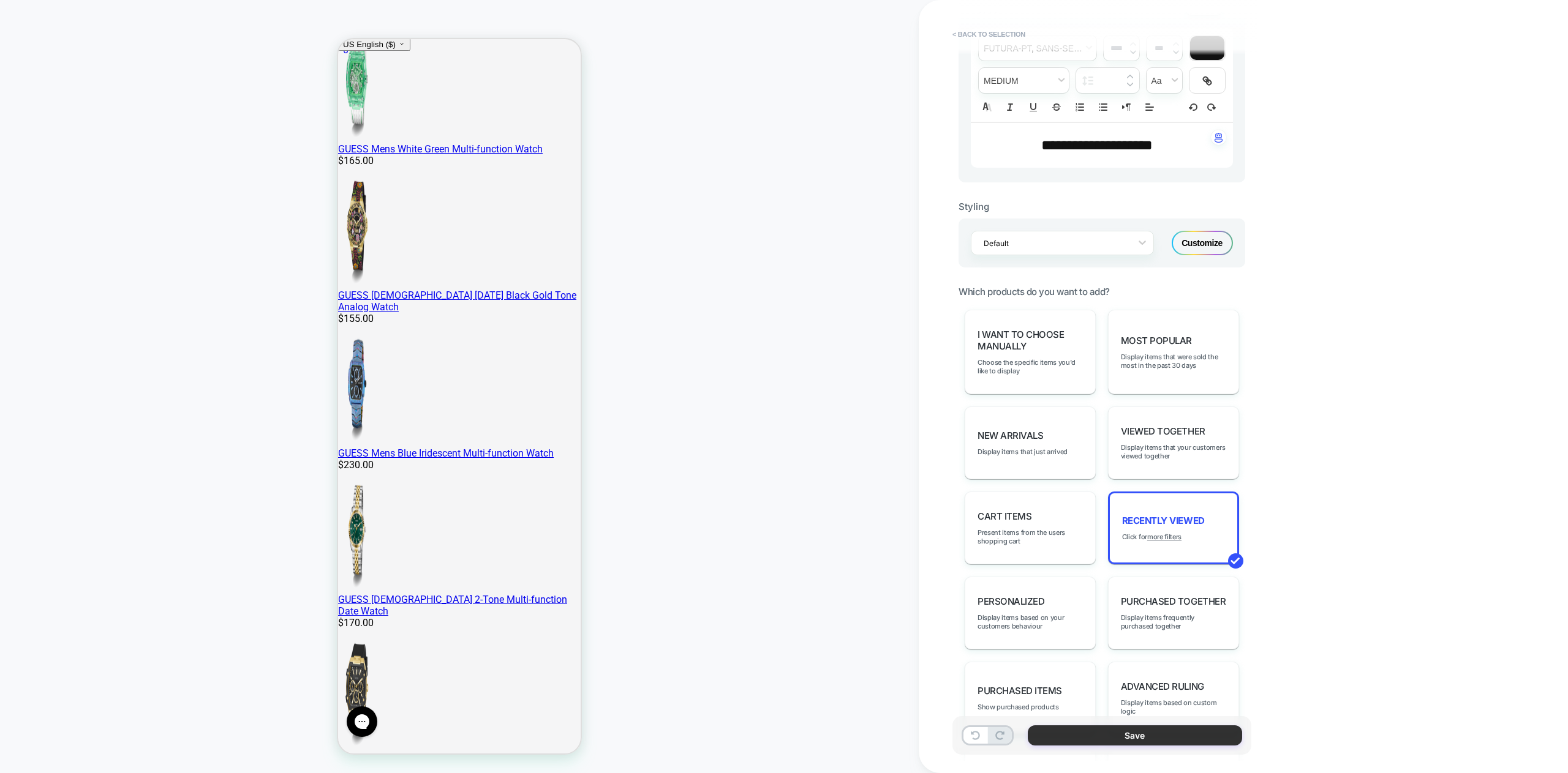
click at [1184, 730] on button "Save" at bounding box center [1135, 735] width 214 height 20
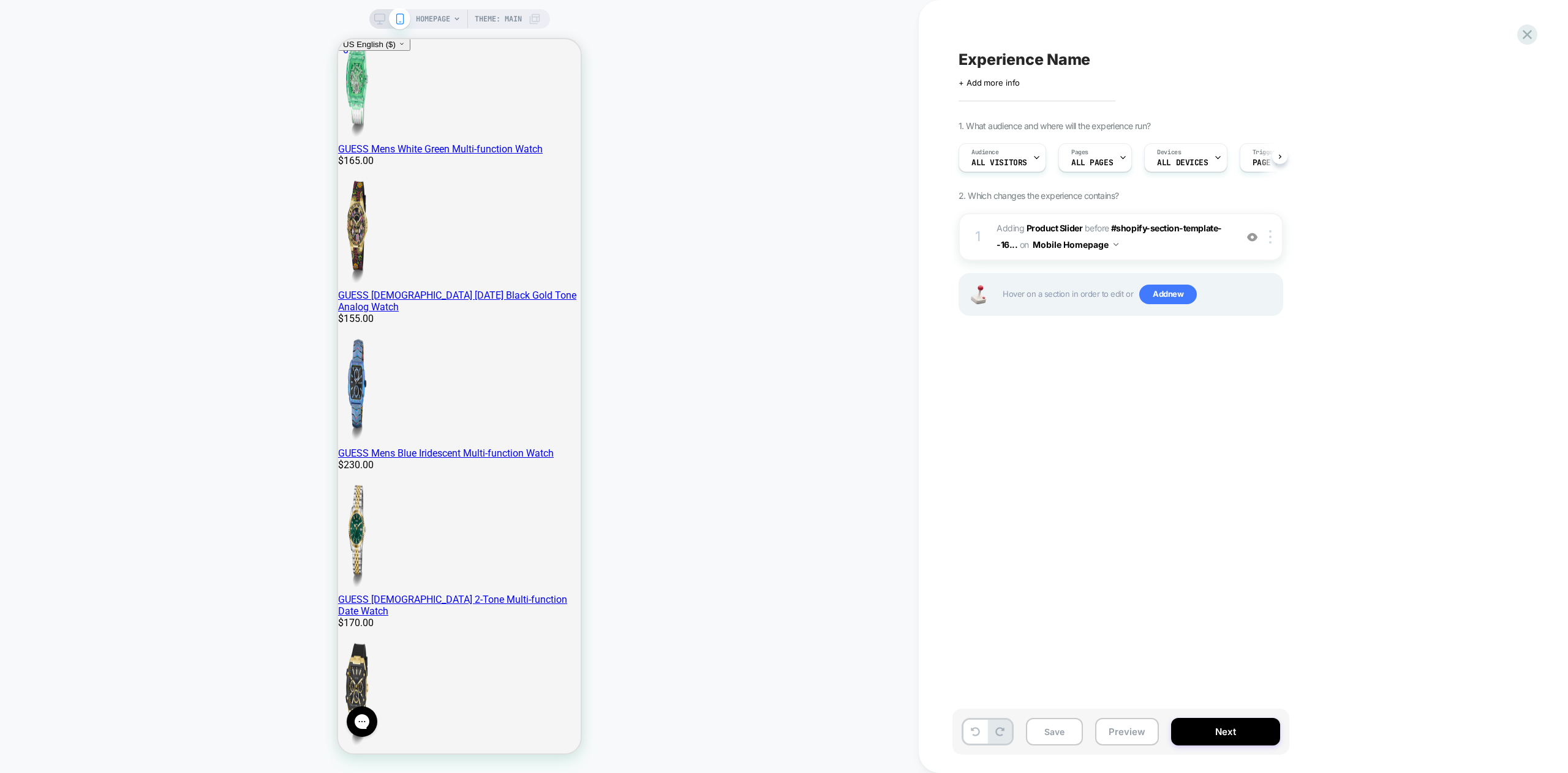
scroll to position [0, 1]
click at [1123, 734] on button "Preview" at bounding box center [1127, 732] width 64 height 28
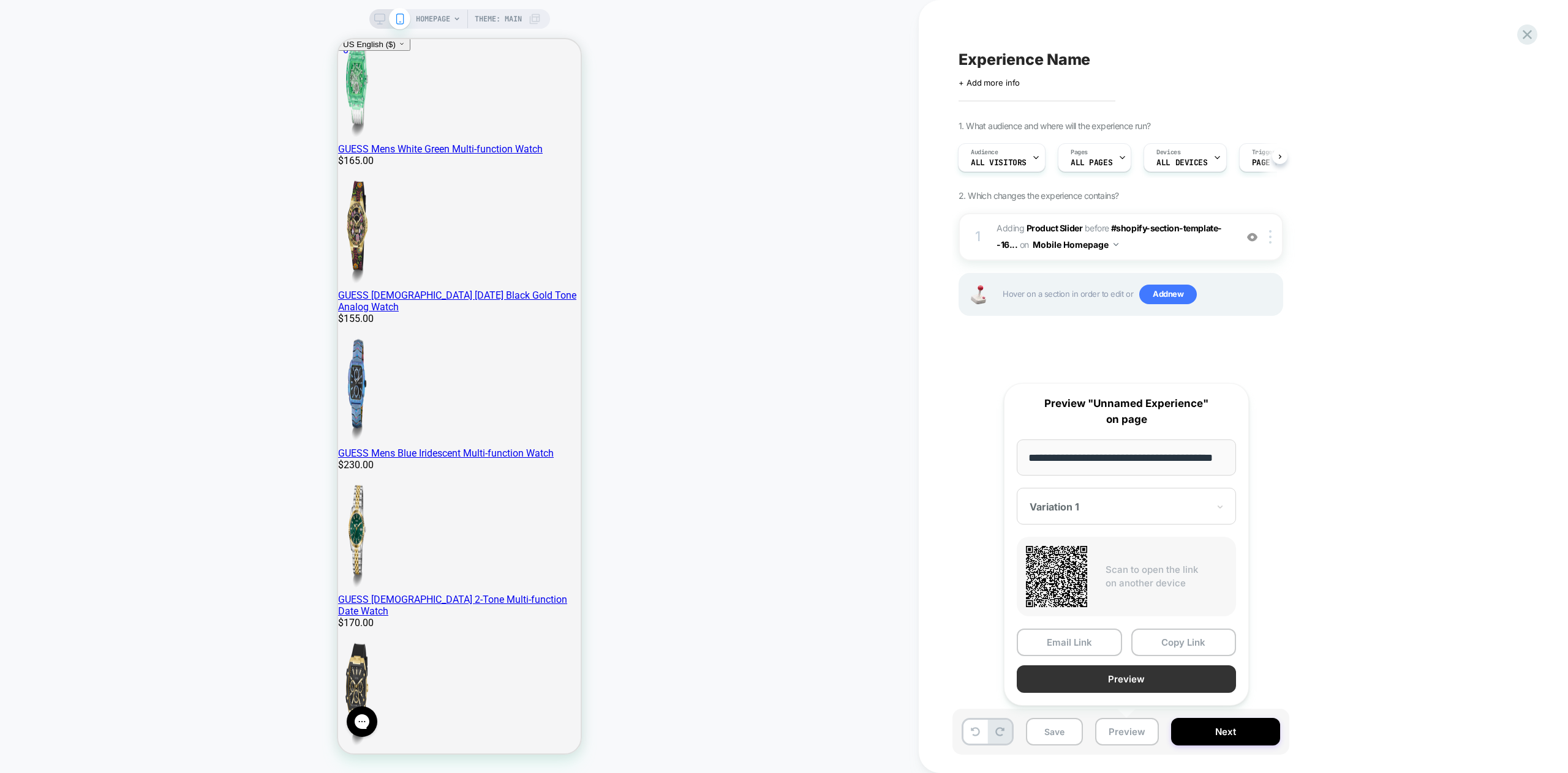
scroll to position [0, 0]
click at [1126, 680] on button "Preview" at bounding box center [1127, 679] width 219 height 28
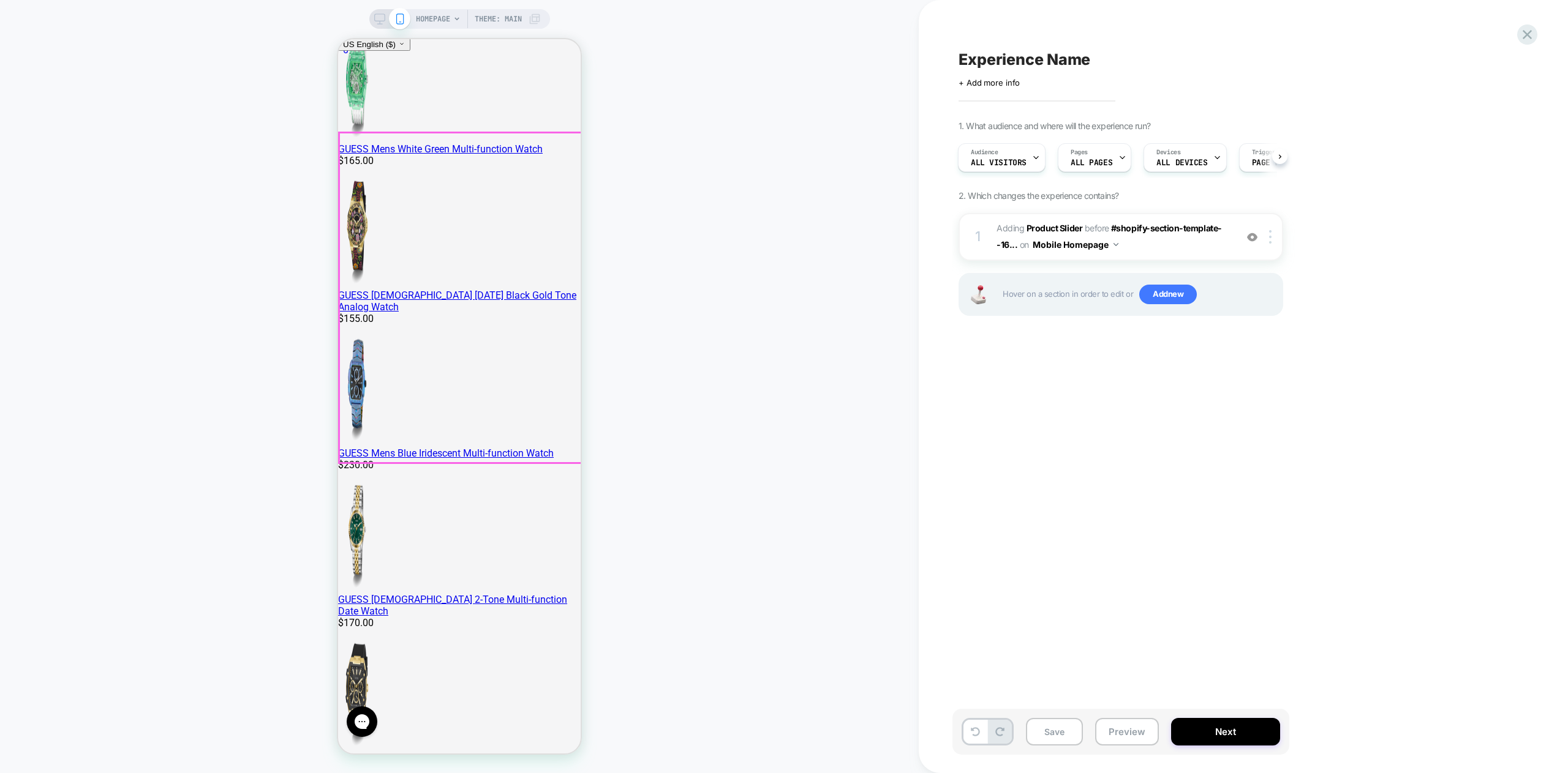
click at [1117, 731] on button "Preview" at bounding box center [1127, 732] width 64 height 28
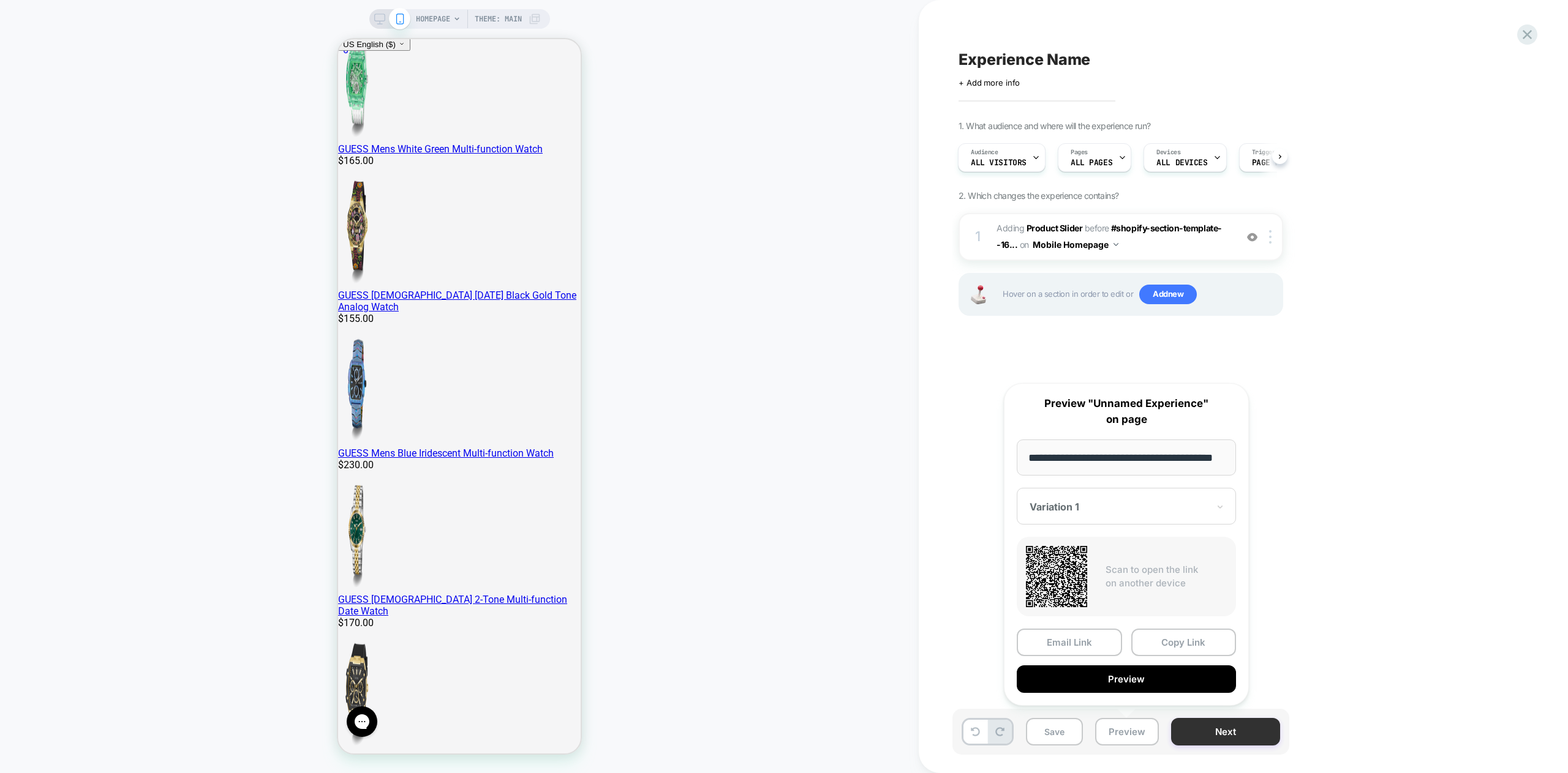
click at [1230, 735] on button "Next" at bounding box center [1225, 732] width 109 height 28
